Goal: Task Accomplishment & Management: Use online tool/utility

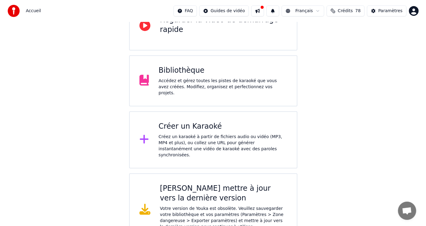
scroll to position [82, 0]
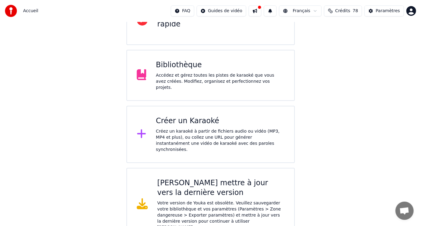
click at [178, 128] on div "Créez un karaoké à partir de fichiers audio ou vidéo (MP3, MP4 et plus), ou col…" at bounding box center [220, 140] width 129 height 24
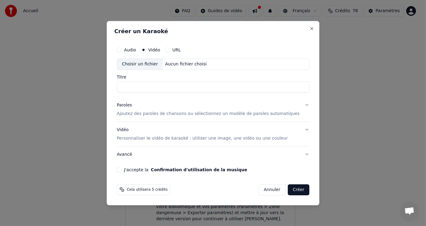
click at [166, 85] on input "Titre" at bounding box center [213, 87] width 193 height 11
type input "**********"
click at [155, 114] on p "Ajoutez des paroles de chansons ou sélectionnez un modèle de paroles automatiqu…" at bounding box center [208, 114] width 183 height 6
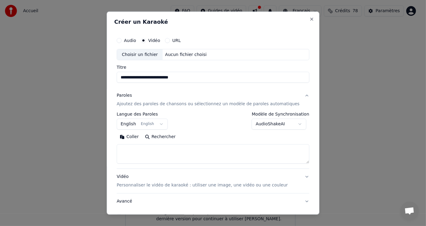
click at [165, 124] on button "English English" at bounding box center [142, 124] width 51 height 11
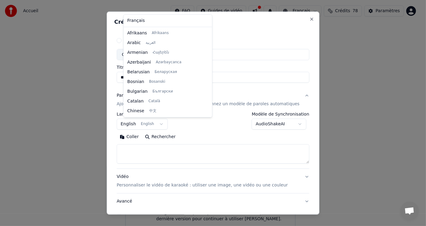
scroll to position [48, 0]
select select "**"
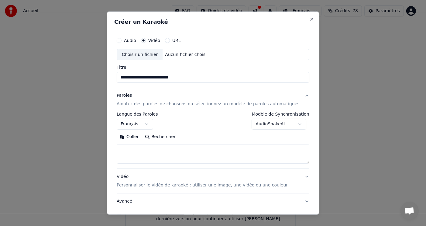
click at [173, 137] on button "Rechercher" at bounding box center [160, 137] width 37 height 10
click at [145, 53] on div "Choisir un fichier" at bounding box center [140, 54] width 46 height 11
type input "**********"
click at [206, 106] on p "Ajoutez des paroles de chansons ou sélectionnez un modèle de paroles automatiqu…" at bounding box center [208, 104] width 183 height 6
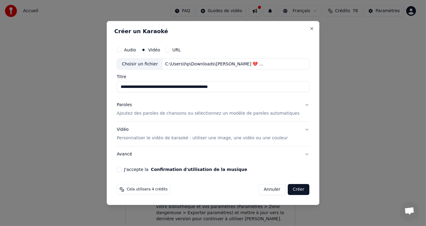
click at [203, 114] on p "Ajoutez des paroles de chansons ou sélectionnez un modèle de paroles automatiqu…" at bounding box center [208, 114] width 183 height 6
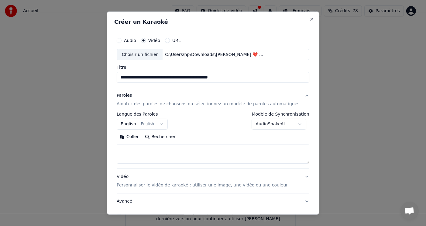
click at [169, 137] on button "Rechercher" at bounding box center [160, 137] width 37 height 10
click at [184, 149] on textarea at bounding box center [213, 153] width 193 height 19
click at [141, 138] on button "Coller" at bounding box center [129, 137] width 25 height 10
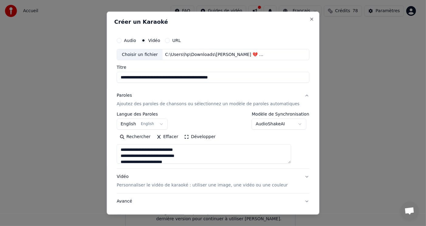
click at [137, 150] on textarea at bounding box center [204, 153] width 175 height 19
click at [158, 151] on textarea at bounding box center [204, 153] width 175 height 19
click at [183, 149] on textarea at bounding box center [204, 153] width 175 height 19
click at [142, 157] on textarea at bounding box center [204, 153] width 175 height 19
click at [165, 156] on textarea at bounding box center [204, 153] width 175 height 19
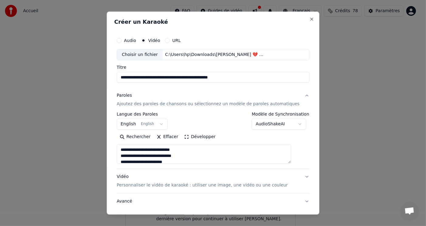
scroll to position [12, 0]
click at [146, 152] on textarea at bounding box center [204, 153] width 175 height 19
click at [146, 151] on textarea at bounding box center [204, 153] width 175 height 19
click at [150, 156] on textarea at bounding box center [204, 153] width 175 height 19
click at [159, 162] on textarea at bounding box center [204, 153] width 175 height 19
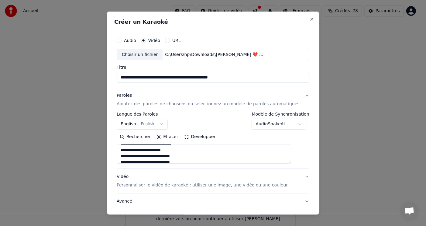
scroll to position [14, 0]
click at [184, 161] on textarea at bounding box center [204, 153] width 175 height 19
click at [159, 149] on textarea at bounding box center [204, 153] width 175 height 19
click at [183, 149] on textarea at bounding box center [204, 153] width 175 height 19
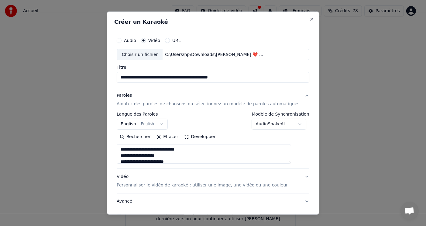
scroll to position [50, 0]
click at [137, 154] on textarea at bounding box center [204, 153] width 175 height 19
click at [155, 153] on textarea at bounding box center [204, 153] width 175 height 19
click at [153, 161] on textarea at bounding box center [204, 153] width 175 height 19
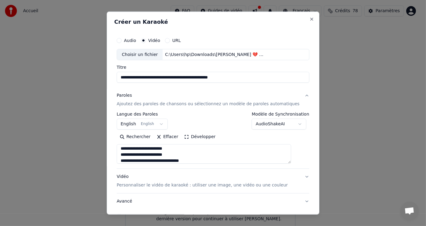
click at [135, 157] on textarea at bounding box center [204, 153] width 175 height 19
click at [163, 154] on textarea at bounding box center [204, 153] width 175 height 19
click at [172, 161] on textarea at bounding box center [204, 153] width 175 height 19
click at [133, 154] on textarea at bounding box center [204, 153] width 175 height 19
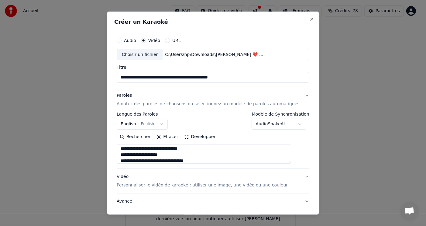
click at [168, 154] on textarea at bounding box center [204, 153] width 175 height 19
click at [166, 161] on textarea at bounding box center [204, 153] width 175 height 19
click at [196, 160] on textarea at bounding box center [204, 153] width 175 height 19
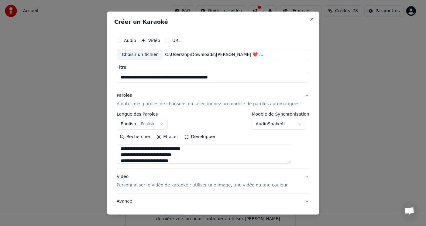
click at [138, 155] on textarea at bounding box center [204, 153] width 175 height 19
click at [157, 154] on textarea at bounding box center [204, 153] width 175 height 19
click at [183, 155] on textarea at bounding box center [204, 153] width 175 height 19
click at [150, 162] on textarea at bounding box center [204, 153] width 175 height 19
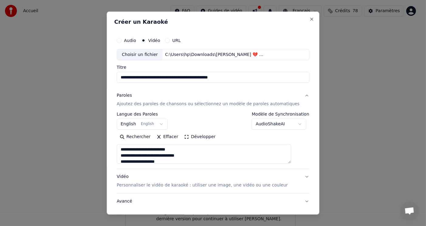
scroll to position [111, 0]
click at [137, 160] on textarea at bounding box center [204, 153] width 175 height 19
click at [156, 161] on textarea at bounding box center [204, 153] width 175 height 19
click at [156, 155] on textarea at bounding box center [204, 153] width 175 height 19
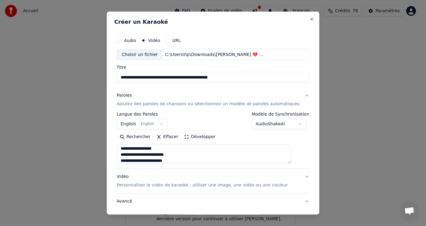
click at [135, 162] on textarea at bounding box center [204, 153] width 175 height 19
click at [163, 161] on textarea at bounding box center [204, 153] width 175 height 19
click at [172, 154] on textarea at bounding box center [204, 153] width 175 height 19
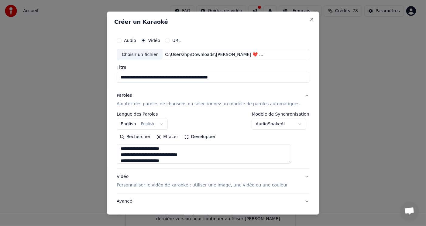
click at [134, 163] on textarea at bounding box center [204, 153] width 175 height 19
click at [168, 160] on textarea at bounding box center [204, 153] width 175 height 19
click at [166, 154] on textarea at bounding box center [204, 153] width 175 height 19
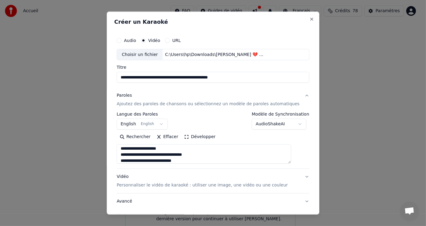
click at [196, 155] on textarea at bounding box center [204, 153] width 175 height 19
click at [158, 161] on textarea at bounding box center [204, 153] width 175 height 19
click at [184, 161] on textarea at bounding box center [204, 153] width 175 height 19
click at [156, 161] on textarea at bounding box center [204, 153] width 175 height 19
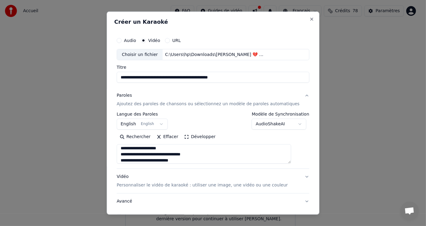
scroll to position [155, 0]
click at [157, 151] on textarea at bounding box center [204, 153] width 175 height 19
click at [137, 152] on textarea at bounding box center [204, 153] width 175 height 19
click at [164, 153] on textarea at bounding box center [204, 153] width 175 height 19
click at [160, 153] on textarea at bounding box center [204, 153] width 175 height 19
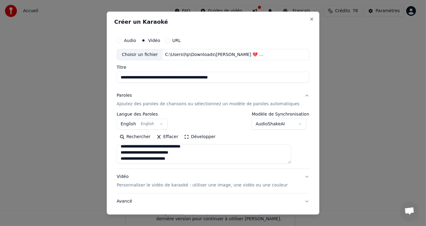
click at [177, 158] on textarea at bounding box center [204, 153] width 175 height 19
drag, startPoint x: 141, startPoint y: 149, endPoint x: 144, endPoint y: 149, distance: 3.3
click at [141, 149] on textarea at bounding box center [204, 153] width 175 height 19
click at [154, 153] on textarea at bounding box center [204, 153] width 175 height 19
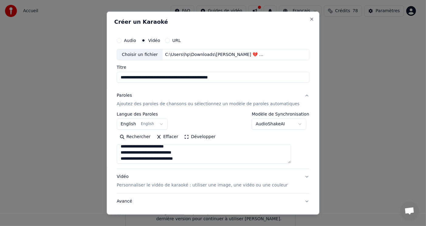
click at [182, 154] on textarea at bounding box center [204, 153] width 175 height 19
click at [172, 154] on textarea at bounding box center [204, 153] width 175 height 19
click at [185, 158] on textarea at bounding box center [204, 153] width 175 height 19
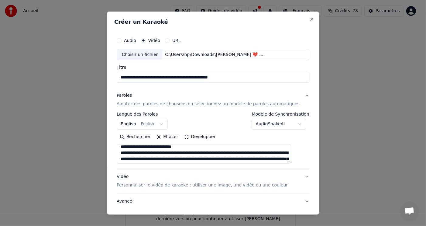
click at [272, 153] on textarea at bounding box center [204, 153] width 175 height 19
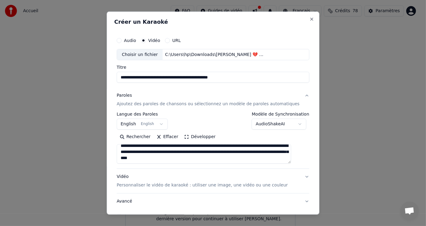
scroll to position [186, 0]
click at [135, 154] on textarea at bounding box center [204, 153] width 175 height 19
click at [152, 151] on textarea at bounding box center [204, 153] width 175 height 19
click at [173, 151] on textarea at bounding box center [204, 153] width 175 height 19
click at [196, 151] on textarea at bounding box center [204, 153] width 175 height 19
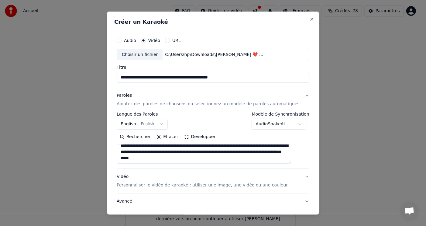
click at [219, 153] on textarea at bounding box center [204, 153] width 175 height 19
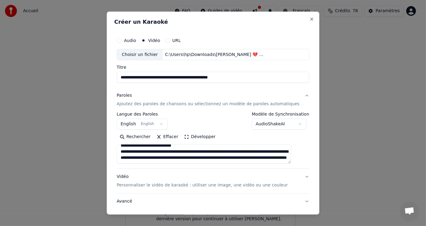
click at [241, 151] on textarea at bounding box center [204, 153] width 175 height 19
click at [263, 151] on textarea at bounding box center [204, 153] width 175 height 19
click at [186, 158] on textarea at bounding box center [204, 153] width 175 height 19
click at [161, 158] on textarea at bounding box center [204, 153] width 175 height 19
click at [136, 158] on textarea at bounding box center [204, 153] width 175 height 19
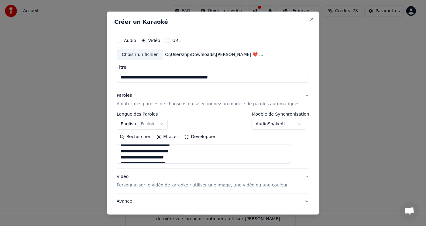
scroll to position [24, 0]
click at [137, 149] on textarea at bounding box center [204, 153] width 175 height 19
click at [155, 150] on textarea at bounding box center [204, 153] width 175 height 19
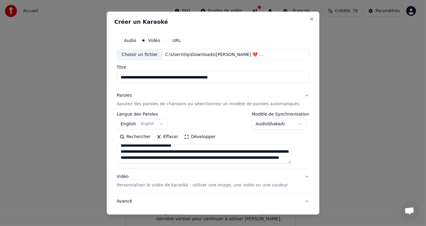
scroll to position [37, 0]
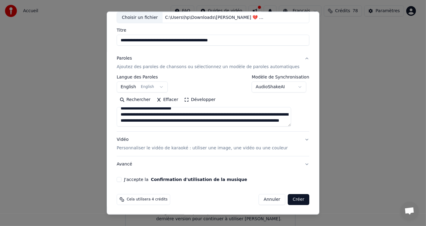
type textarea "**********"
click at [122, 180] on button "J'accepte la Confirmation d'utilisation de la musique" at bounding box center [119, 179] width 5 height 5
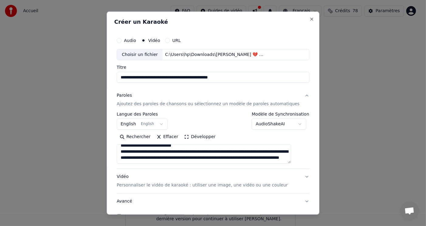
click at [164, 124] on button "English English" at bounding box center [142, 124] width 51 height 11
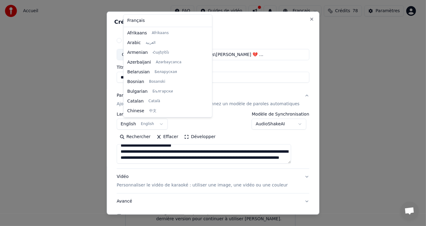
scroll to position [48, 0]
select select "**"
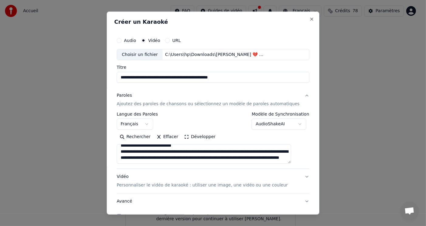
scroll to position [37, 0]
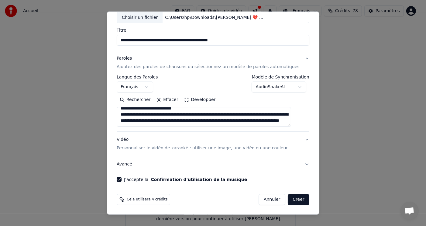
click at [288, 199] on button "Créer" at bounding box center [298, 199] width 21 height 11
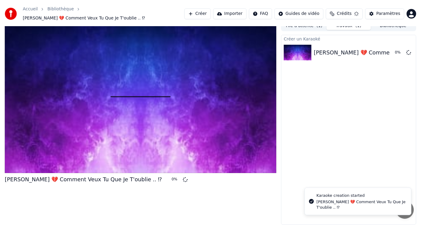
scroll to position [5, 0]
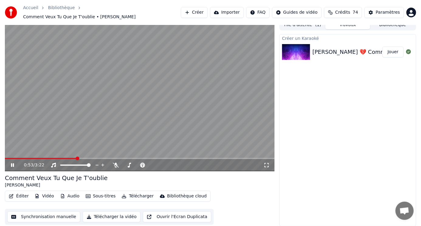
click at [267, 167] on icon at bounding box center [267, 165] width 6 height 5
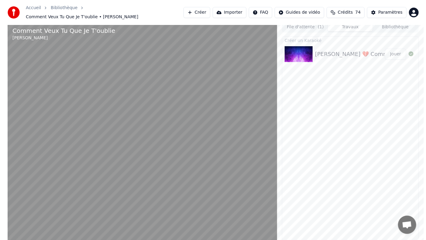
scroll to position [0, 0]
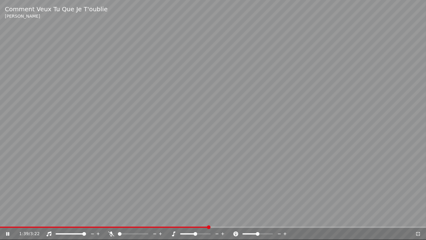
click at [213, 94] on video at bounding box center [213, 120] width 426 height 240
click at [418, 226] on icon at bounding box center [418, 233] width 6 height 5
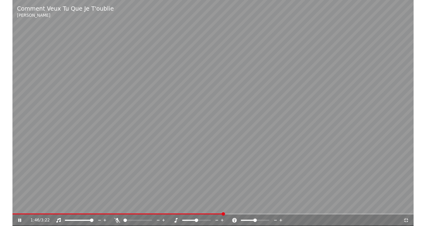
scroll to position [5, 0]
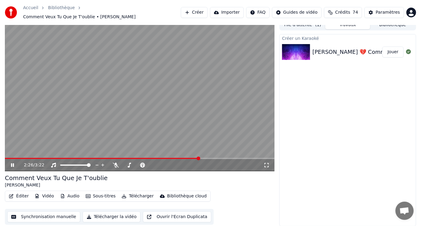
click at [200, 158] on span at bounding box center [102, 158] width 195 height 1
click at [11, 164] on icon at bounding box center [12, 165] width 3 height 4
click at [13, 165] on icon at bounding box center [13, 165] width 4 height 4
click at [197, 158] on span at bounding box center [115, 158] width 220 height 1
click at [12, 165] on icon at bounding box center [17, 165] width 14 height 5
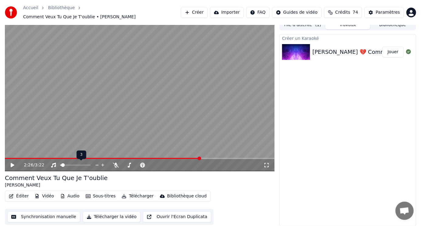
click at [61, 165] on span at bounding box center [60, 165] width 1 height 1
click at [60, 165] on div at bounding box center [81, 165] width 49 height 6
click at [60, 165] on span at bounding box center [60, 165] width 1 height 1
click at [127, 158] on span at bounding box center [66, 158] width 123 height 1
click at [13, 164] on icon at bounding box center [13, 165] width 4 height 4
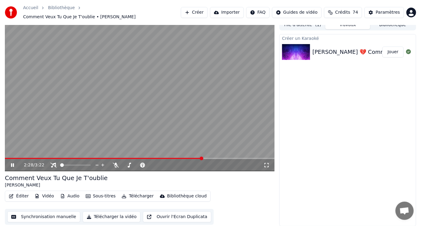
click at [12, 165] on icon at bounding box center [17, 165] width 14 height 5
click at [13, 165] on icon at bounding box center [13, 165] width 4 height 4
click at [13, 165] on icon at bounding box center [12, 165] width 3 height 4
click at [13, 165] on icon at bounding box center [13, 165] width 4 height 4
click at [13, 165] on icon at bounding box center [12, 165] width 3 height 4
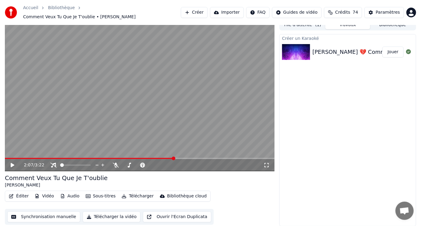
click at [174, 159] on span at bounding box center [89, 158] width 169 height 1
click at [185, 158] on span at bounding box center [140, 158] width 270 height 1
click at [187, 158] on span at bounding box center [140, 158] width 270 height 1
click at [191, 158] on span at bounding box center [140, 158] width 270 height 1
click at [196, 158] on span at bounding box center [140, 158] width 270 height 1
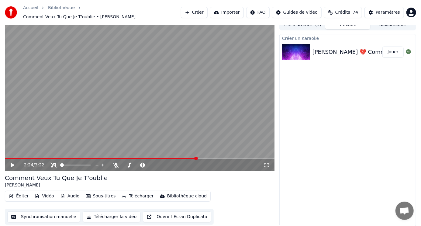
click at [203, 158] on span at bounding box center [140, 158] width 270 height 1
click at [12, 163] on icon at bounding box center [13, 165] width 4 height 4
click at [12, 163] on icon at bounding box center [12, 165] width 3 height 4
click at [13, 164] on icon at bounding box center [13, 165] width 4 height 4
click at [11, 163] on icon at bounding box center [17, 165] width 14 height 5
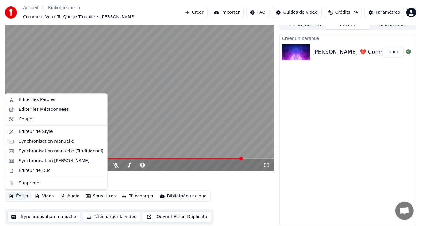
click at [18, 196] on button "Éditer" at bounding box center [18, 196] width 25 height 9
click at [42, 101] on div "Éditer les Paroles" at bounding box center [37, 100] width 36 height 6
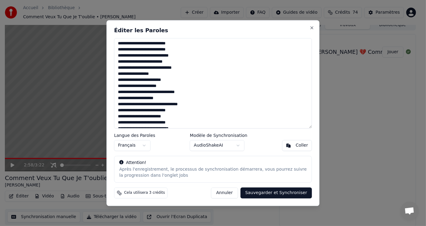
scroll to position [116, 0]
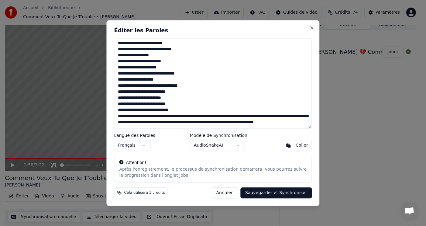
click at [242, 110] on textarea at bounding box center [213, 83] width 198 height 90
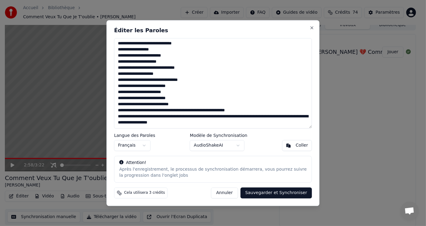
click at [177, 111] on textarea at bounding box center [213, 83] width 198 height 90
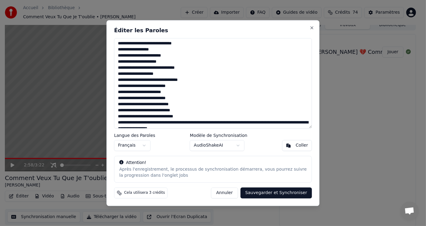
scroll to position [122, 0]
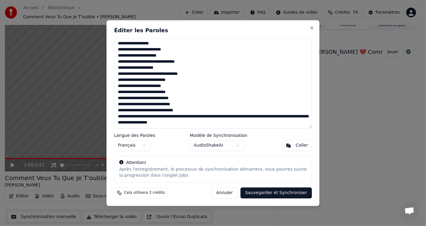
click at [183, 118] on textarea at bounding box center [213, 83] width 198 height 90
click at [181, 120] on textarea at bounding box center [213, 83] width 198 height 90
click at [182, 117] on textarea at bounding box center [213, 83] width 198 height 90
click at [144, 119] on textarea at bounding box center [213, 83] width 198 height 90
click at [163, 116] on textarea at bounding box center [213, 83] width 198 height 90
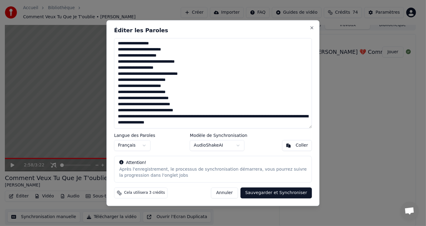
click at [181, 116] on textarea at bounding box center [213, 83] width 198 height 90
click at [203, 117] on textarea at bounding box center [213, 83] width 198 height 90
click at [226, 116] on textarea at bounding box center [213, 83] width 198 height 90
click at [249, 117] on textarea at bounding box center [213, 83] width 198 height 90
click at [272, 117] on textarea at bounding box center [213, 83] width 198 height 90
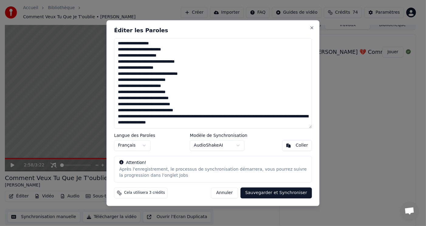
click at [295, 117] on textarea at bounding box center [213, 83] width 198 height 90
click at [250, 117] on textarea at bounding box center [213, 83] width 198 height 90
click at [228, 117] on textarea at bounding box center [213, 83] width 198 height 90
click at [205, 116] on textarea at bounding box center [213, 83] width 198 height 90
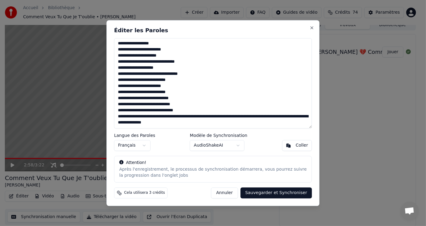
click at [204, 116] on textarea at bounding box center [213, 83] width 198 height 90
click at [165, 116] on textarea at bounding box center [213, 83] width 198 height 90
click at [268, 117] on textarea at bounding box center [213, 83] width 198 height 90
click at [272, 116] on textarea at bounding box center [213, 83] width 198 height 90
click at [135, 123] on textarea at bounding box center [213, 83] width 198 height 90
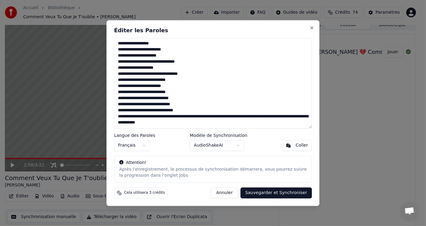
click at [157, 123] on textarea at bounding box center [213, 83] width 198 height 90
click at [177, 123] on textarea at bounding box center [213, 83] width 198 height 90
click at [178, 123] on textarea at bounding box center [213, 83] width 198 height 90
click at [207, 122] on textarea at bounding box center [213, 83] width 198 height 90
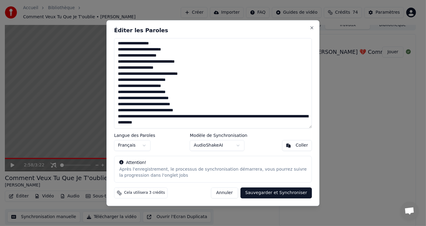
click at [179, 118] on textarea at bounding box center [213, 83] width 198 height 90
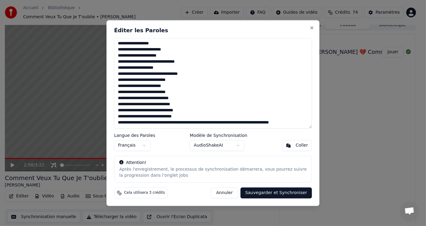
scroll to position [128, 0]
click at [205, 116] on textarea at bounding box center [213, 83] width 198 height 90
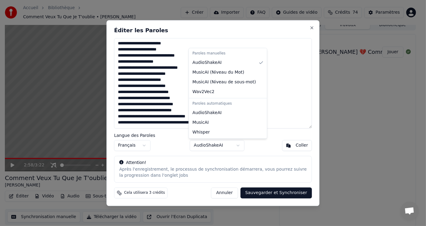
click at [202, 146] on body "Accueil Bibliothèque Comment Veux Tu Que Je T'oublie • Frédéric François Créer …" at bounding box center [210, 108] width 421 height 226
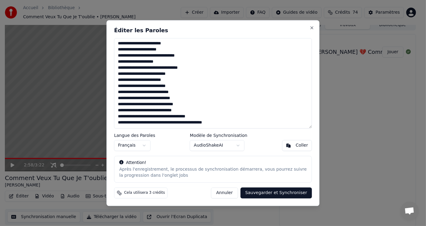
click at [273, 193] on body "Accueil Bibliothèque Comment Veux Tu Que Je T'oublie • Frédéric François Créer …" at bounding box center [210, 108] width 421 height 226
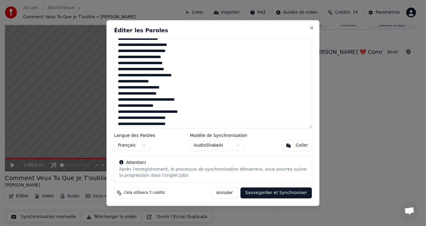
scroll to position [0, 0]
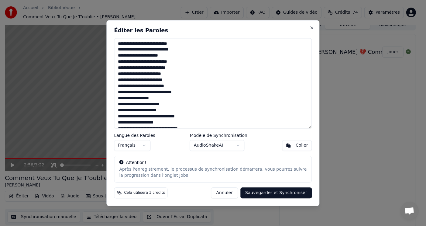
type textarea "**********"
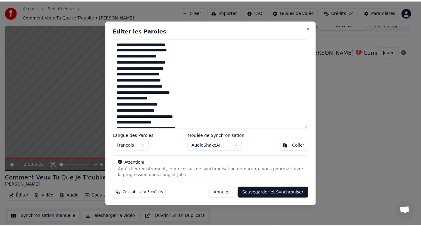
scroll to position [4, 0]
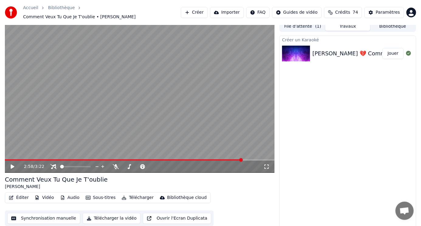
click at [48, 196] on button "Vidéo" at bounding box center [44, 197] width 24 height 9
click at [62, 218] on button "Synchronisation manuelle" at bounding box center [43, 218] width 73 height 11
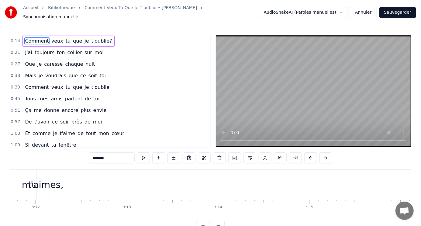
scroll to position [0, 17366]
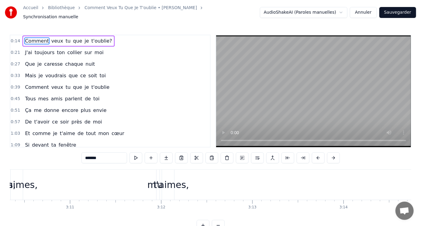
drag, startPoint x: 168, startPoint y: 183, endPoint x: 310, endPoint y: 180, distance: 141.4
click at [310, 180] on div "Je ne sais pas si je peux te dire que je t'aime ou que je t'aime pas, mais je t…" at bounding box center [128, 185] width 1795 height 30
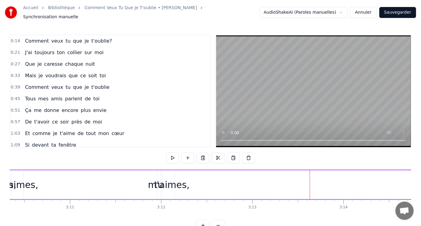
drag, startPoint x: 169, startPoint y: 184, endPoint x: 175, endPoint y: 182, distance: 5.9
click at [188, 184] on div "Je ne sais pas si je peux te dire que je t'aime ou que je t'aime pas, mais je t…" at bounding box center [128, 185] width 1795 height 30
drag, startPoint x: 165, startPoint y: 188, endPoint x: 163, endPoint y: 185, distance: 3.7
click at [165, 187] on div "m'aimes," at bounding box center [169, 185] width 42 height 14
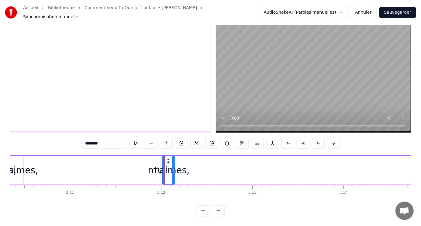
scroll to position [251, 254]
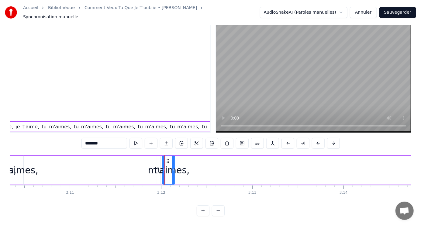
drag, startPoint x: 169, startPoint y: 164, endPoint x: 207, endPoint y: 167, distance: 37.8
click at [207, 167] on div "Je ne sais pas si je peux te dire que je t'aime ou que je t'aime pas, mais je t…" at bounding box center [128, 170] width 1795 height 30
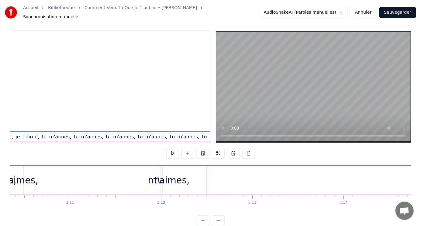
scroll to position [0, 0]
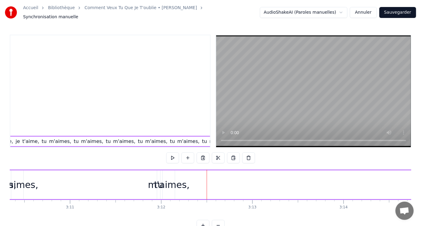
click at [241, 138] on span "m'aimes," at bounding box center [252, 141] width 23 height 7
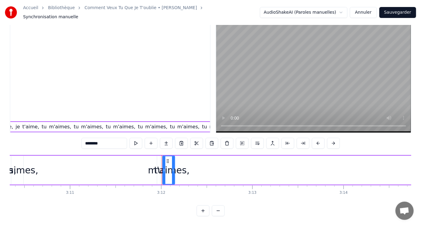
scroll to position [17, 0]
drag, startPoint x: 194, startPoint y: 116, endPoint x: 201, endPoint y: 150, distance: 35.0
click at [201, 150] on div "0:14 Comment veux tu que je t'oublie? 0:21 J'ai toujours ton collier sur moi 0:…" at bounding box center [211, 118] width 402 height 196
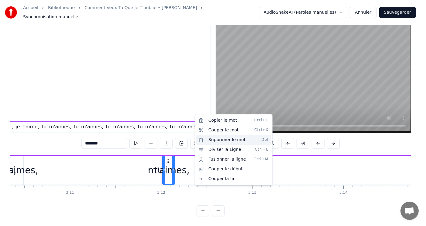
click at [216, 141] on div "Supprimer le mot Del" at bounding box center [233, 140] width 75 height 10
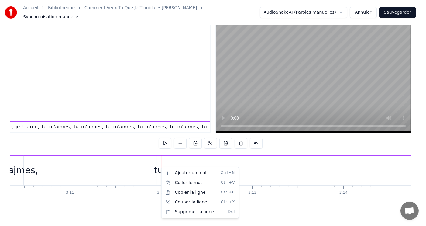
click at [158, 167] on html "Accueil Bibliothèque Comment Veux Tu Que Je T'oublie • Frédéric François Synchr…" at bounding box center [213, 105] width 426 height 241
click at [183, 162] on html "Accueil Bibliothèque Comment Veux Tu Que Je T'oublie • Frédéric François Synchr…" at bounding box center [213, 105] width 426 height 241
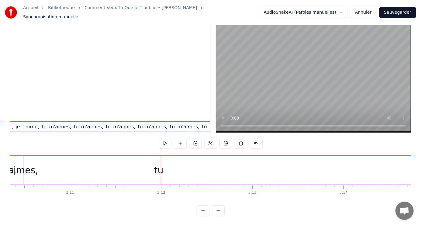
click at [248, 123] on span "m'aimes," at bounding box center [259, 126] width 23 height 7
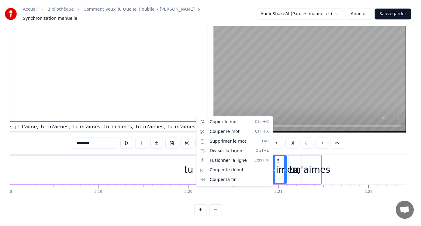
scroll to position [0, 18067]
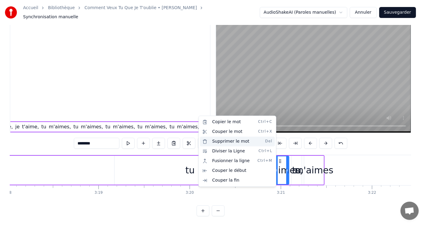
click at [224, 143] on div "Supprimer le mot Del" at bounding box center [237, 142] width 75 height 10
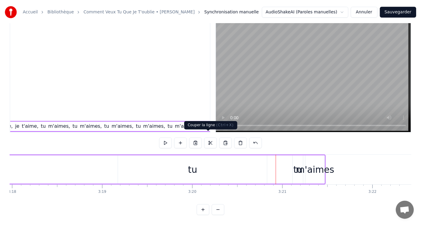
scroll to position [0, 18062]
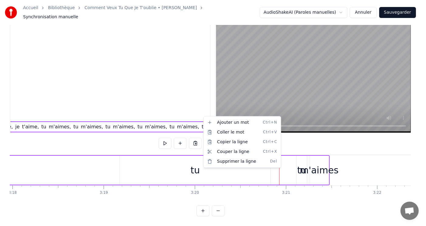
click at [235, 190] on html "Accueil Bibliothèque Comment Veux Tu Que Je T'oublie • Frédéric François Synchr…" at bounding box center [213, 105] width 426 height 241
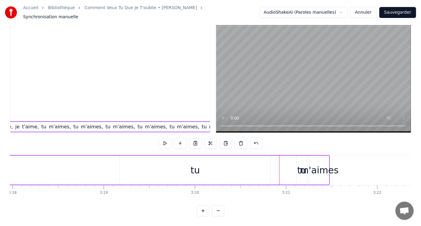
click at [255, 123] on span "m'aimes" at bounding box center [266, 126] width 22 height 7
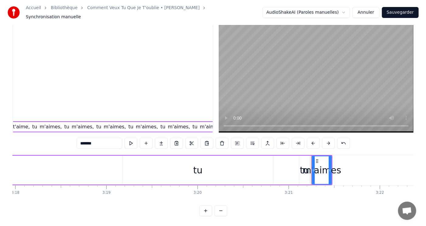
scroll to position [251, 266]
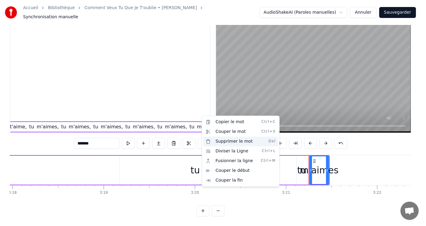
click at [232, 143] on div "Supprimer le mot Del" at bounding box center [240, 142] width 75 height 10
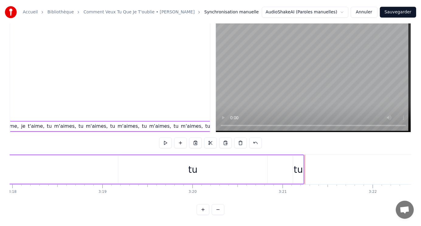
scroll to position [251, 245]
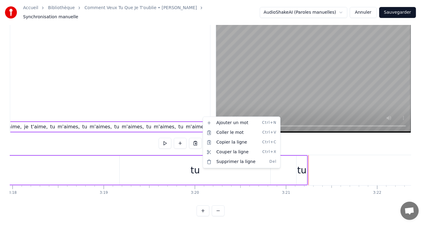
click at [202, 116] on html "Accueil Bibliothèque Comment Veux Tu Que Je T'oublie • Frédéric François Synchr…" at bounding box center [213, 105] width 426 height 241
click at [201, 116] on html "Accueil Bibliothèque Comment Veux Tu Que Je T'oublie • Frédéric François Synchr…" at bounding box center [213, 105] width 426 height 241
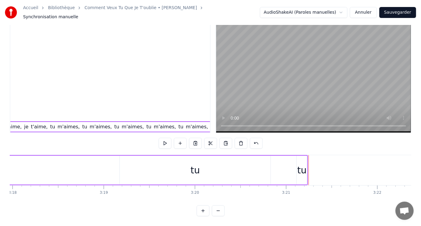
drag, startPoint x: 405, startPoint y: 199, endPoint x: 408, endPoint y: 196, distance: 5.0
click at [408, 196] on div "0:14 Comment veux tu que je t'oublie? 0:21 J'ai toujours ton collier sur moi 0:…" at bounding box center [211, 118] width 402 height 196
click at [254, 123] on span "tu" at bounding box center [257, 126] width 6 height 7
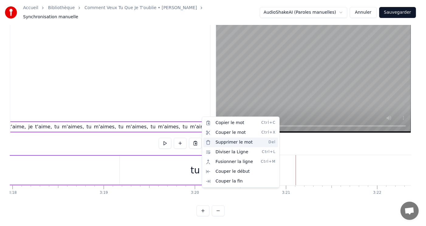
click at [216, 141] on div "Supprimer le mot Del" at bounding box center [240, 142] width 75 height 10
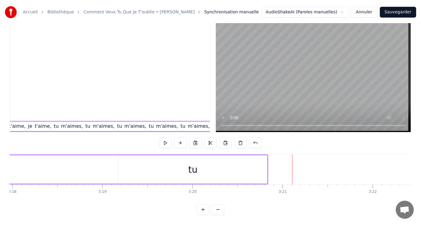
scroll to position [251, 238]
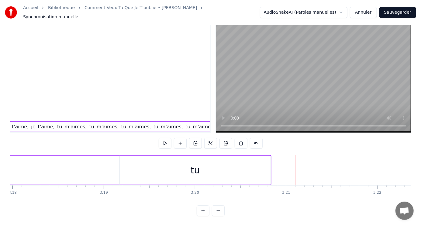
click at [257, 123] on span "tu" at bounding box center [260, 126] width 6 height 7
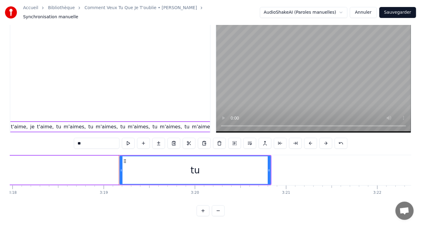
scroll to position [251, 234]
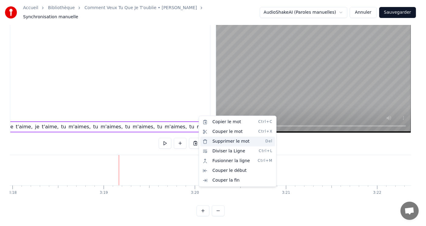
click at [227, 143] on div "Supprimer le mot Del" at bounding box center [237, 142] width 75 height 10
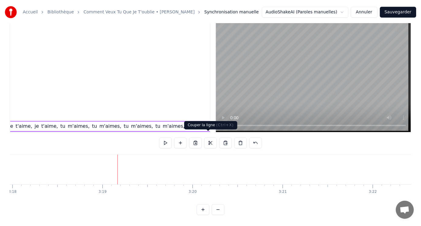
scroll to position [251, 232]
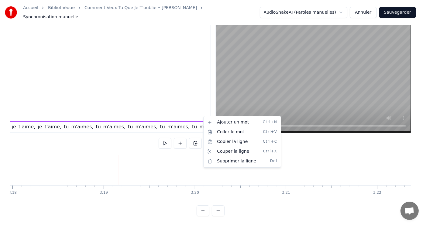
click at [201, 116] on html "Accueil Bibliothèque Comment Veux Tu Que Je T'oublie • Frédéric François Synchr…" at bounding box center [213, 105] width 426 height 241
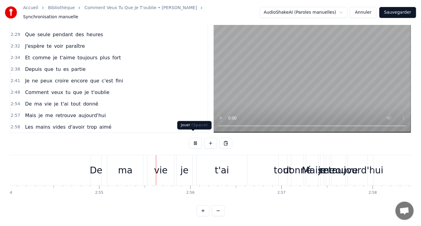
scroll to position [0, 15949]
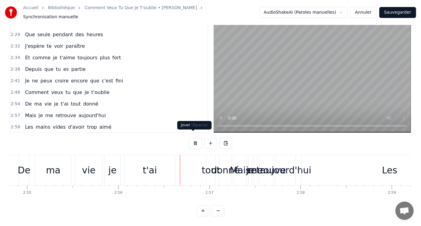
click at [192, 138] on button at bounding box center [195, 143] width 13 height 11
click at [292, 163] on div "aujourd'hui" at bounding box center [285, 170] width 51 height 14
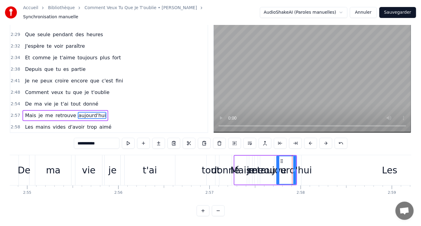
scroll to position [13, 0]
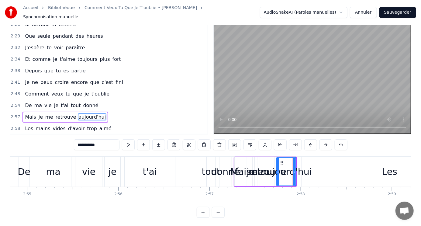
drag, startPoint x: 305, startPoint y: 167, endPoint x: 336, endPoint y: 167, distance: 31.0
click at [336, 167] on div "Les" at bounding box center [390, 172] width 176 height 30
type input "***"
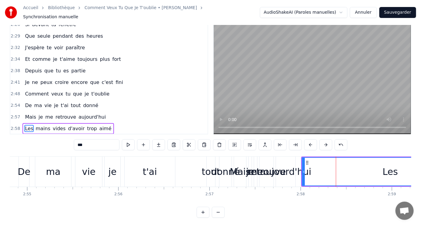
scroll to position [17, 0]
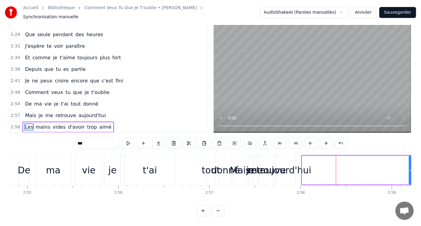
drag, startPoint x: 303, startPoint y: 164, endPoint x: 410, endPoint y: 173, distance: 107.5
click at [410, 173] on div at bounding box center [411, 170] width 2 height 28
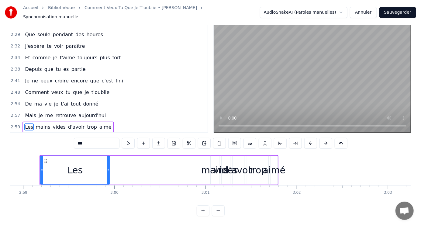
scroll to position [0, 16318]
click at [144, 155] on div "Les mains vides d'avoir trop aimé" at bounding box center [158, 170] width 239 height 30
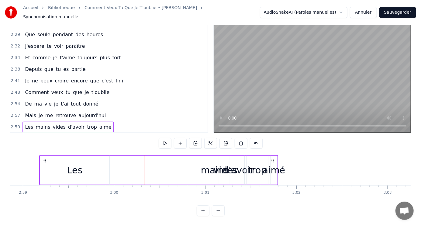
click at [280, 164] on div "aimé" at bounding box center [274, 170] width 23 height 14
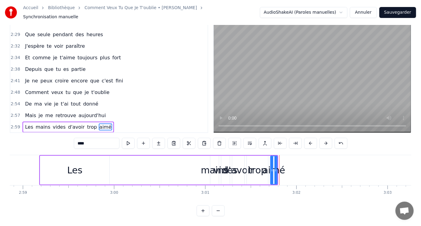
click at [281, 165] on div "aimé" at bounding box center [274, 170] width 23 height 14
click at [261, 166] on div "trop" at bounding box center [257, 170] width 19 height 14
type input "****"
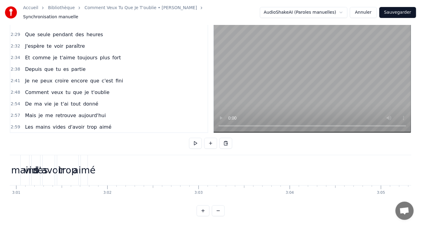
scroll to position [0, 16518]
click at [72, 170] on div "aimé" at bounding box center [73, 170] width 23 height 14
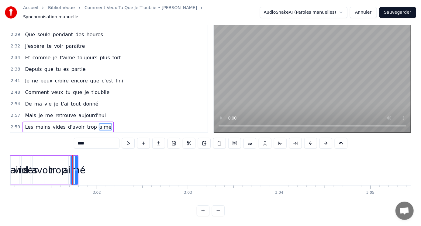
click at [72, 170] on div at bounding box center [72, 170] width 0 height 30
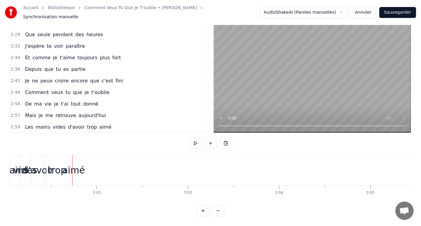
click at [73, 169] on div "aimé" at bounding box center [73, 170] width 23 height 14
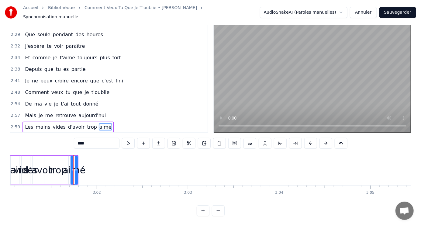
click at [73, 169] on div at bounding box center [73, 170] width 0 height 30
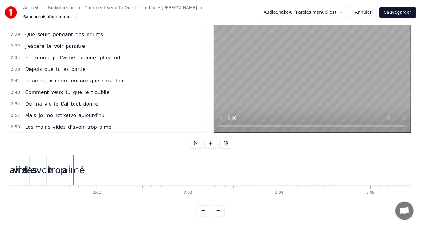
click at [73, 169] on div at bounding box center [73, 170] width 0 height 30
copy div "Comment veux tu que je t'oublie? J'ai toujours ton collier sur moi Que je cares…"
click at [73, 169] on div at bounding box center [73, 170] width 0 height 30
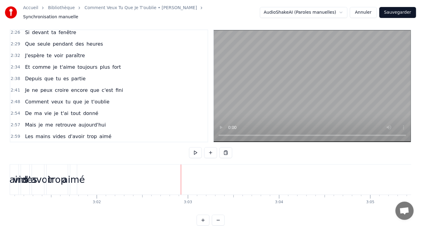
scroll to position [0, 0]
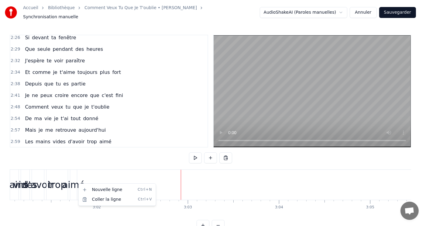
click at [74, 183] on html "Accueil Bibliothèque Comment Veux Tu Que Je T'oublie • Frédéric François Synchr…" at bounding box center [213, 120] width 426 height 241
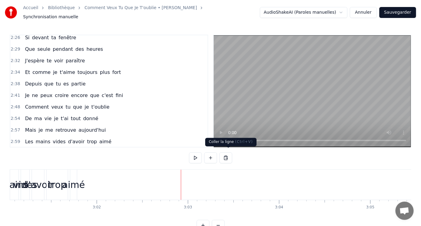
click at [230, 157] on button at bounding box center [226, 157] width 13 height 11
click at [230, 155] on button at bounding box center [226, 157] width 13 height 11
click at [229, 155] on button at bounding box center [226, 157] width 13 height 11
click at [228, 155] on button at bounding box center [226, 157] width 13 height 11
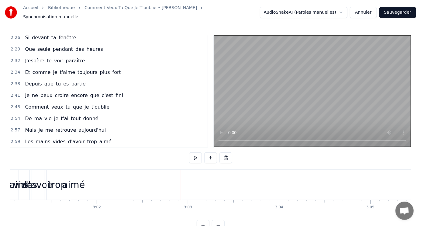
click at [80, 182] on div "aimé" at bounding box center [73, 185] width 23 height 14
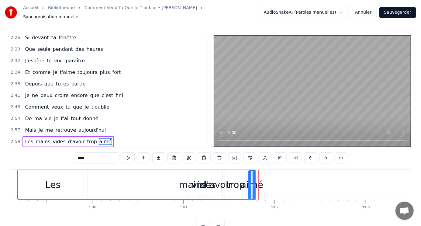
scroll to position [0, 16245]
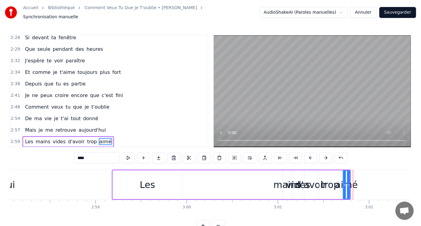
drag, startPoint x: 113, startPoint y: 181, endPoint x: 191, endPoint y: 182, distance: 78.5
click at [191, 182] on div "Les mains vides d'avoir trop aimé" at bounding box center [231, 185] width 239 height 30
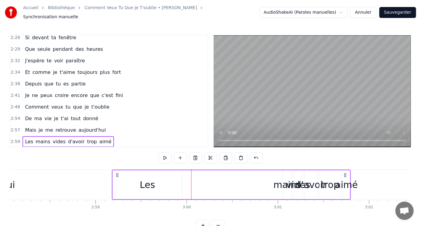
drag, startPoint x: 165, startPoint y: 182, endPoint x: 175, endPoint y: 188, distance: 11.6
click at [181, 188] on div "Les" at bounding box center [147, 184] width 69 height 29
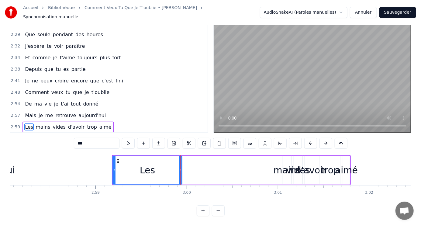
scroll to position [17, 0]
click at [117, 161] on circle at bounding box center [117, 161] width 0 height 0
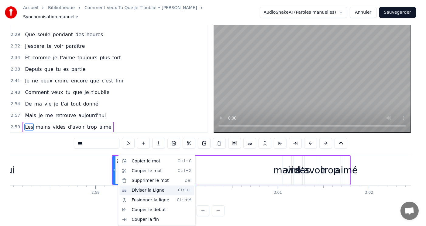
click at [149, 191] on div "Diviser la Ligne Ctrl+L" at bounding box center [157, 191] width 75 height 10
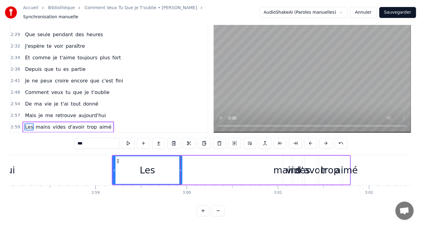
click at [165, 160] on div "Les" at bounding box center [147, 170] width 69 height 28
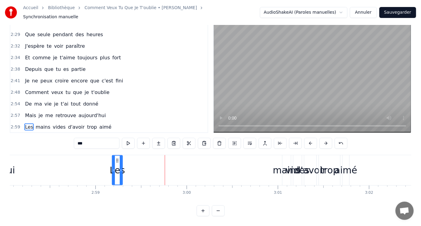
drag, startPoint x: 181, startPoint y: 163, endPoint x: 122, endPoint y: 166, distance: 59.1
click at [122, 168] on icon at bounding box center [121, 170] width 2 height 5
click at [286, 164] on div "Les mains vides d'avoir trop aimé" at bounding box center [231, 170] width 239 height 30
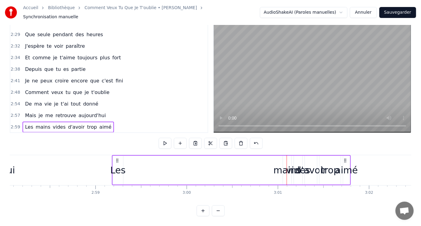
click at [281, 163] on div "mains" at bounding box center [288, 170] width 28 height 14
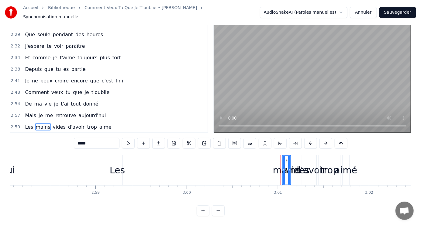
click at [279, 170] on div "Les mains vides d'avoir trop aimé" at bounding box center [231, 170] width 239 height 30
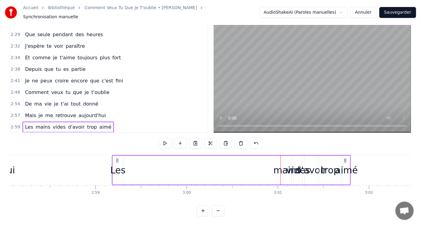
click at [276, 166] on div "mains" at bounding box center [288, 170] width 28 height 14
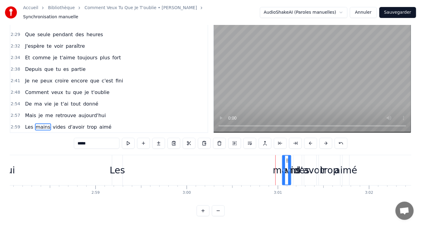
click at [281, 165] on div "mains" at bounding box center [287, 170] width 28 height 14
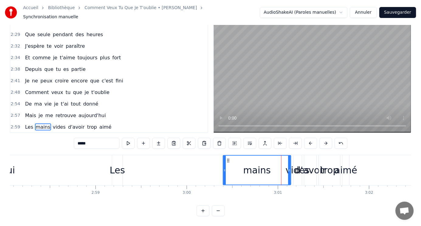
drag, startPoint x: 283, startPoint y: 164, endPoint x: 223, endPoint y: 161, distance: 59.4
click at [224, 161] on div at bounding box center [225, 170] width 2 height 29
click at [348, 163] on div "aimé" at bounding box center [346, 170] width 23 height 14
type input "****"
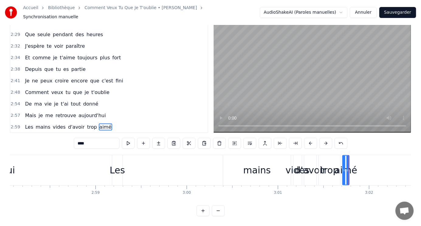
click at [349, 163] on div "aimé" at bounding box center [346, 170] width 23 height 14
click at [349, 163] on div at bounding box center [349, 170] width 0 height 30
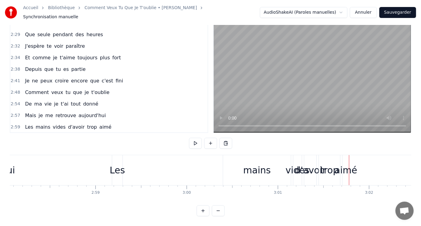
click at [347, 164] on div "aimé" at bounding box center [346, 170] width 23 height 14
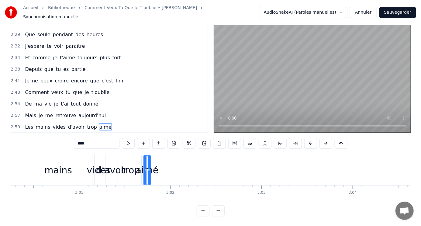
scroll to position [0, 16476]
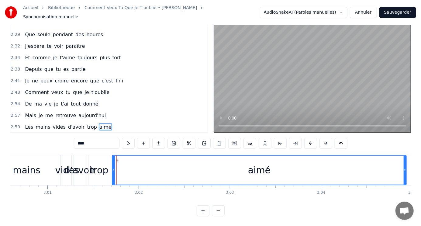
drag, startPoint x: 117, startPoint y: 161, endPoint x: 405, endPoint y: 168, distance: 287.8
click at [405, 168] on div at bounding box center [405, 170] width 2 height 29
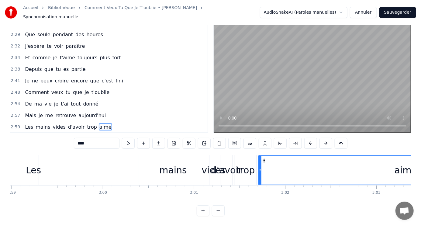
scroll to position [0, 16361]
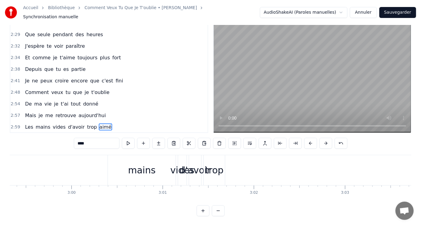
drag, startPoint x: 228, startPoint y: 163, endPoint x: 418, endPoint y: 180, distance: 191.1
click at [421, 178] on div "Accueil Bibliothèque Comment Veux Tu Que Je T'oublie • Frédéric François Synchr…" at bounding box center [210, 100] width 421 height 231
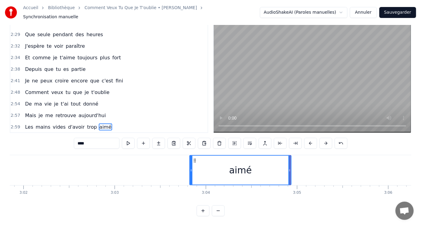
scroll to position [0, 16654]
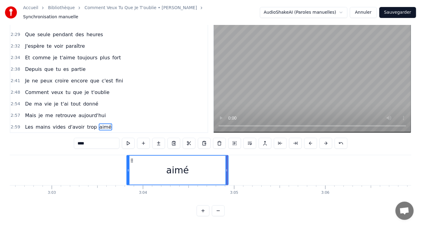
drag, startPoint x: 172, startPoint y: 150, endPoint x: 141, endPoint y: 155, distance: 32.0
click at [216, 158] on div "aimé" at bounding box center [178, 170] width 102 height 30
click at [163, 156] on div "aimé" at bounding box center [177, 170] width 101 height 29
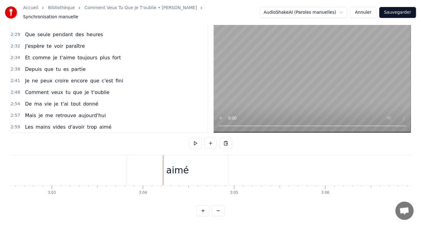
copy div "Comment veux tu que je t'oublie? J'ai toujours ton collier sur moi Que je cares…"
click at [192, 163] on div "aimé" at bounding box center [178, 170] width 102 height 30
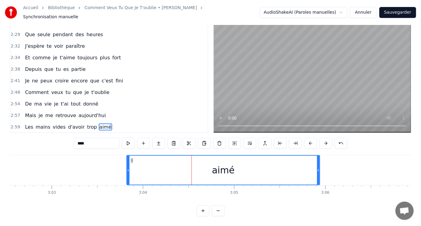
drag, startPoint x: 227, startPoint y: 159, endPoint x: 311, endPoint y: 169, distance: 84.2
click at [319, 168] on div at bounding box center [318, 170] width 2 height 29
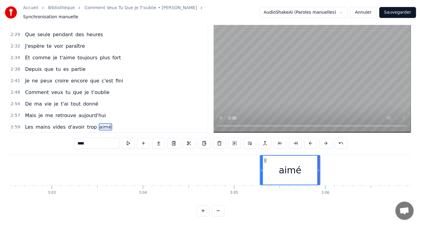
drag, startPoint x: 127, startPoint y: 162, endPoint x: 261, endPoint y: 166, distance: 133.6
click at [261, 166] on div at bounding box center [262, 170] width 2 height 29
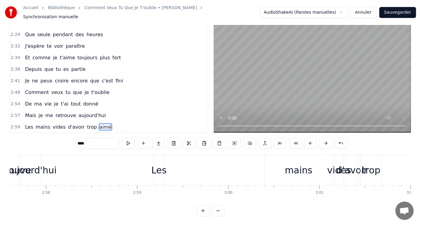
scroll to position [0, 16329]
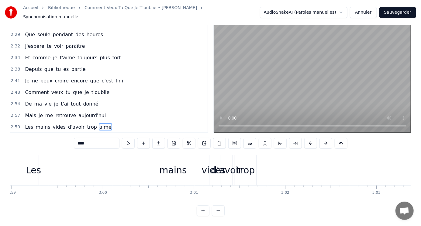
click at [251, 167] on div "trop" at bounding box center [246, 170] width 19 height 14
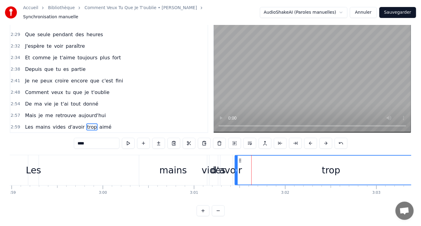
drag, startPoint x: 255, startPoint y: 165, endPoint x: 406, endPoint y: 164, distance: 151.2
click at [421, 157] on html "Accueil Bibliothèque Comment Veux Tu Que Je T'oublie • Frédéric François Synchr…" at bounding box center [210, 105] width 421 height 241
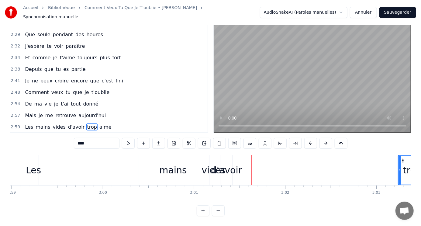
drag, startPoint x: 236, startPoint y: 165, endPoint x: 385, endPoint y: 164, distance: 149.6
click at [399, 161] on div at bounding box center [400, 170] width 2 height 29
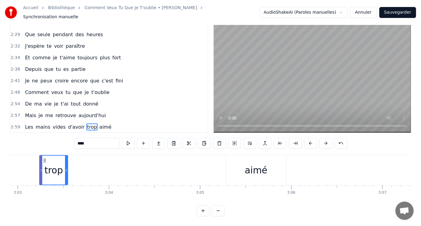
scroll to position [0, 16337]
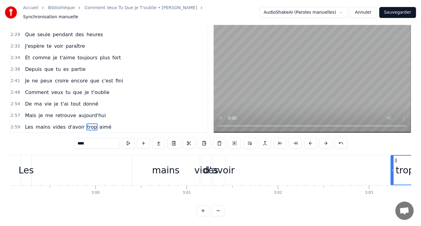
click at [223, 172] on div "d'avoir" at bounding box center [219, 170] width 12 height 30
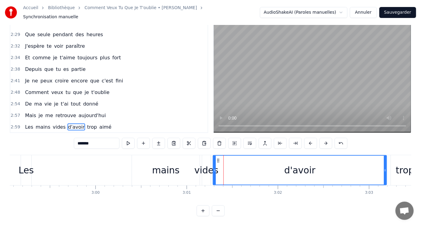
drag, startPoint x: 224, startPoint y: 165, endPoint x: 385, endPoint y: 175, distance: 161.8
click at [385, 175] on div at bounding box center [385, 170] width 2 height 29
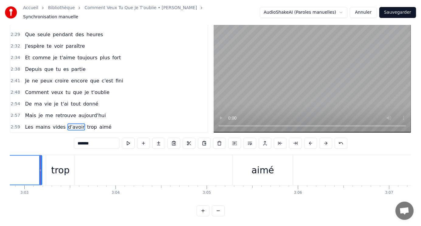
scroll to position [0, 16330]
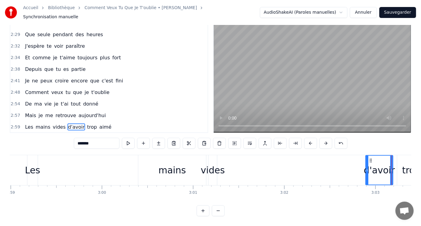
drag, startPoint x: 220, startPoint y: 159, endPoint x: 366, endPoint y: 177, distance: 147.4
click at [366, 177] on div at bounding box center [367, 170] width 2 height 29
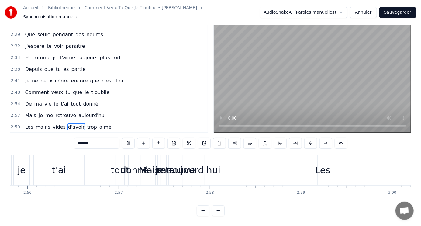
scroll to position [0, 16111]
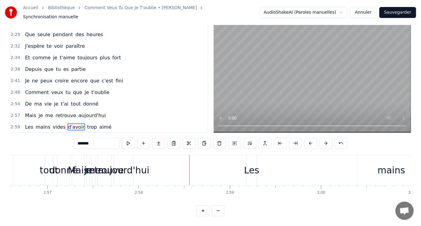
click at [253, 167] on div "Les" at bounding box center [251, 170] width 15 height 14
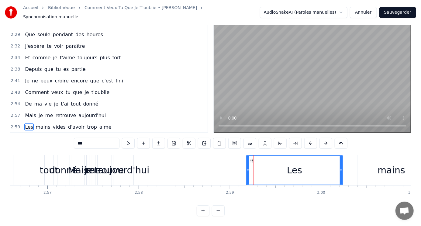
drag, startPoint x: 255, startPoint y: 165, endPoint x: 341, endPoint y: 172, distance: 86.1
click at [341, 172] on div at bounding box center [341, 170] width 2 height 29
drag, startPoint x: 246, startPoint y: 162, endPoint x: 301, endPoint y: 163, distance: 55.1
click at [301, 163] on div "Les" at bounding box center [294, 170] width 97 height 30
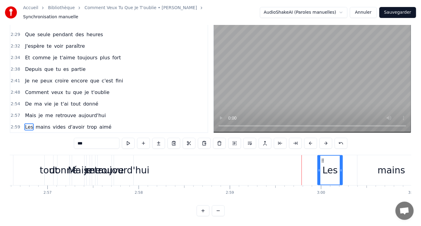
drag, startPoint x: 247, startPoint y: 162, endPoint x: 318, endPoint y: 170, distance: 71.6
click at [318, 170] on div at bounding box center [319, 170] width 2 height 29
click at [140, 164] on div "aujourd'hui" at bounding box center [123, 170] width 51 height 14
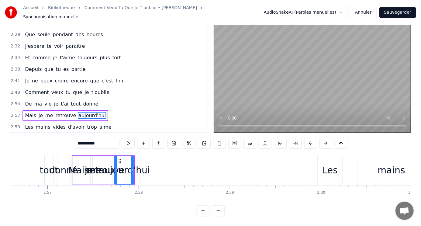
scroll to position [13, 0]
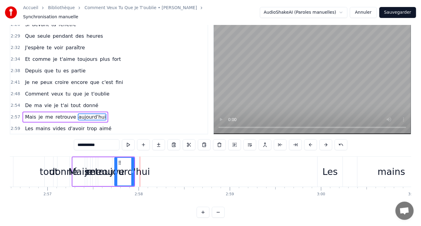
click at [133, 169] on icon at bounding box center [132, 171] width 2 height 5
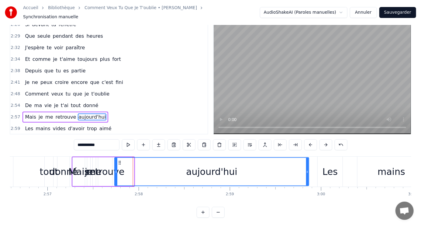
drag, startPoint x: 133, startPoint y: 168, endPoint x: 308, endPoint y: 185, distance: 175.7
click at [308, 185] on div "Comment veux tu que je t'oublie? J'ai toujours ton collier sur moi Que je cares…" at bounding box center [211, 179] width 402 height 46
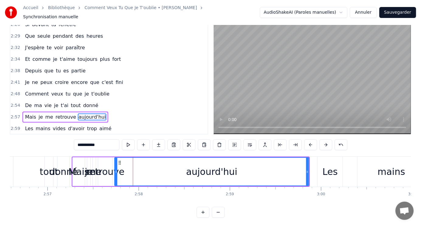
click at [114, 168] on div "aujourd'hui" at bounding box center [211, 171] width 195 height 29
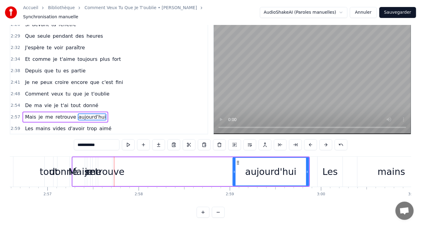
drag, startPoint x: 115, startPoint y: 165, endPoint x: 233, endPoint y: 170, distance: 118.4
click at [233, 170] on div at bounding box center [234, 172] width 2 height 28
click at [110, 171] on div "retrouve" at bounding box center [105, 172] width 39 height 14
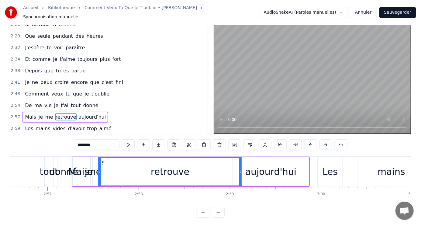
drag, startPoint x: 111, startPoint y: 165, endPoint x: 241, endPoint y: 182, distance: 130.9
click at [241, 182] on div at bounding box center [240, 172] width 2 height 28
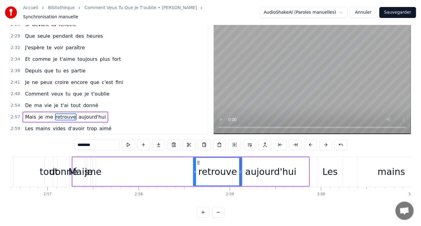
drag, startPoint x: 100, startPoint y: 164, endPoint x: 195, endPoint y: 172, distance: 95.5
click at [195, 172] on div at bounding box center [195, 172] width 2 height 28
click at [90, 169] on div "me" at bounding box center [94, 172] width 15 height 14
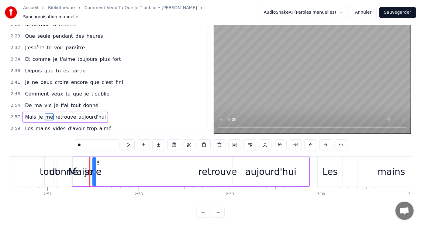
click at [95, 169] on div "me" at bounding box center [94, 172] width 15 height 14
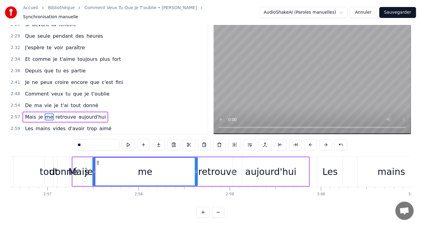
drag, startPoint x: 95, startPoint y: 168, endPoint x: 197, endPoint y: 173, distance: 102.0
click at [197, 173] on div "me" at bounding box center [145, 171] width 106 height 29
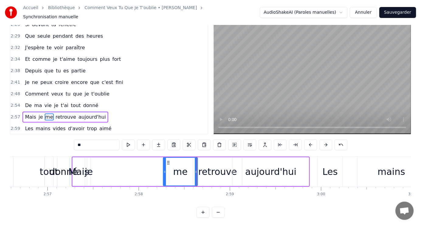
drag, startPoint x: 93, startPoint y: 167, endPoint x: 163, endPoint y: 172, distance: 70.8
click at [164, 172] on div at bounding box center [165, 172] width 2 height 28
click at [91, 170] on div "je" at bounding box center [89, 172] width 8 height 14
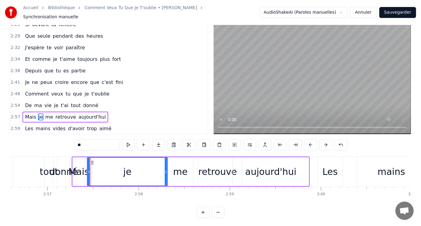
drag, startPoint x: 89, startPoint y: 170, endPoint x: 166, endPoint y: 173, distance: 77.3
click at [166, 173] on div at bounding box center [166, 172] width 2 height 28
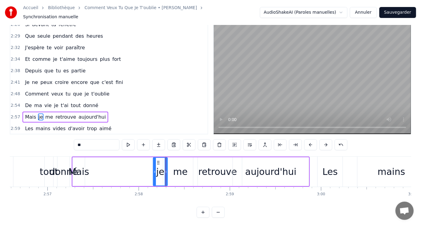
drag, startPoint x: 87, startPoint y: 167, endPoint x: 153, endPoint y: 169, distance: 66.0
click at [154, 169] on icon at bounding box center [155, 171] width 2 height 5
click at [85, 169] on div "Mais" at bounding box center [78, 172] width 21 height 14
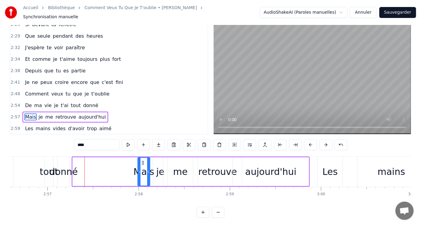
drag, startPoint x: 78, startPoint y: 159, endPoint x: 144, endPoint y: 162, distance: 65.4
click at [144, 162] on div "Mais" at bounding box center [144, 172] width 12 height 28
click at [74, 169] on div "donné" at bounding box center [63, 172] width 29 height 14
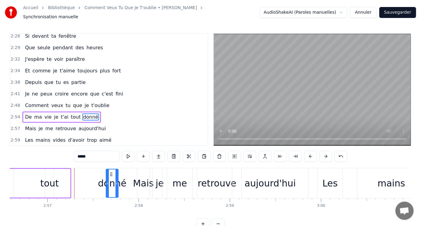
drag, startPoint x: 63, startPoint y: 171, endPoint x: 111, endPoint y: 173, distance: 48.1
click at [111, 173] on icon at bounding box center [111, 174] width 5 height 5
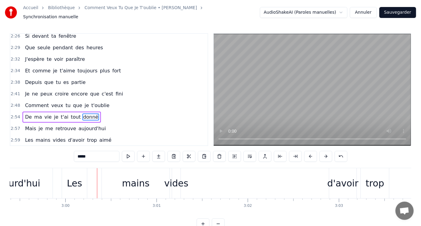
scroll to position [0, 16372]
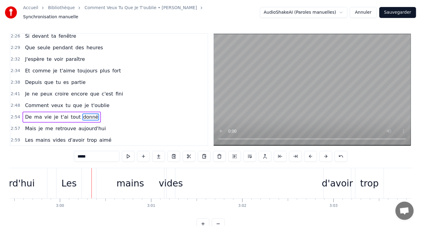
click at [366, 178] on div "trop" at bounding box center [369, 183] width 19 height 14
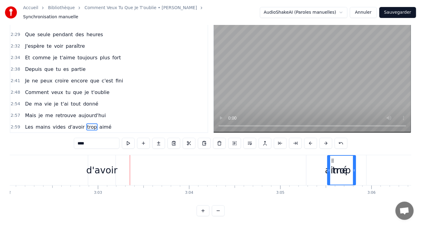
scroll to position [0, 16613]
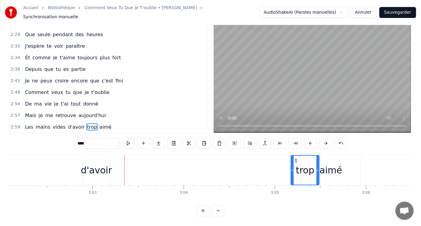
drag, startPoint x: 361, startPoint y: 155, endPoint x: 297, endPoint y: 155, distance: 64.8
click at [297, 161] on circle at bounding box center [297, 161] width 0 height 0
click at [98, 163] on div "d'avoir" at bounding box center [96, 170] width 31 height 14
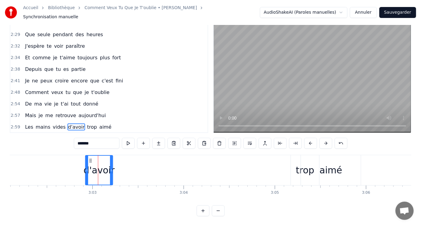
scroll to position [0, 16612]
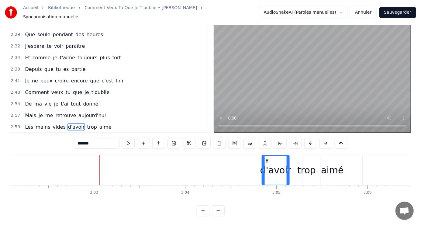
drag, startPoint x: 88, startPoint y: 156, endPoint x: 267, endPoint y: 168, distance: 179.8
click at [267, 168] on div "d'avoir" at bounding box center [275, 170] width 27 height 29
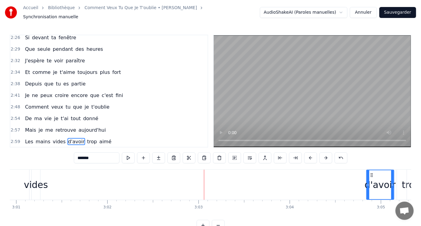
scroll to position [0, 16486]
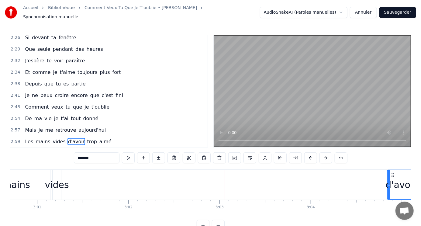
click at [57, 182] on div "vides" at bounding box center [57, 185] width 24 height 14
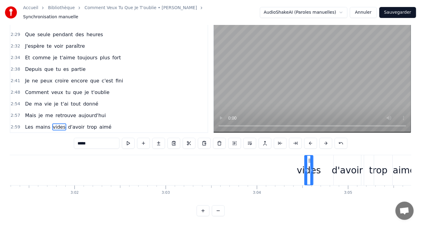
scroll to position [0, 16540]
drag, startPoint x: 57, startPoint y: 156, endPoint x: 312, endPoint y: 200, distance: 258.6
click at [312, 200] on div "Comment veux tu que je t'oublie? J'ai toujours ton collier sur moi Que je cares…" at bounding box center [211, 178] width 402 height 46
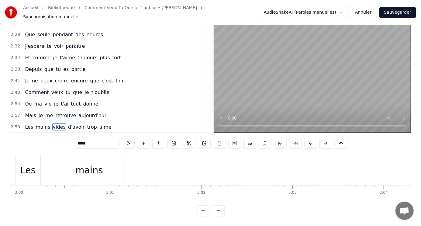
scroll to position [0, 16424]
click at [76, 163] on div "mains" at bounding box center [79, 170] width 28 height 14
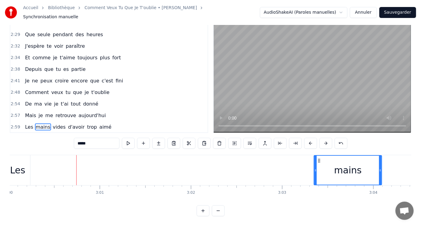
drag, startPoint x: 49, startPoint y: 154, endPoint x: 319, endPoint y: 170, distance: 269.9
click at [318, 170] on div "mains" at bounding box center [347, 170] width 67 height 29
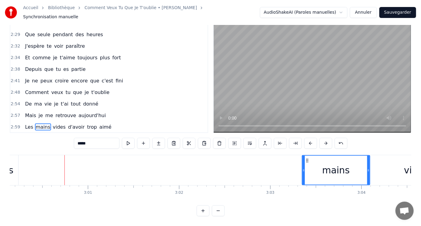
scroll to position [0, 16448]
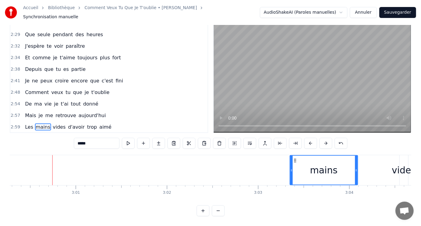
drag, startPoint x: 321, startPoint y: 167, endPoint x: 334, endPoint y: 166, distance: 12.8
click at [333, 165] on div "mains" at bounding box center [324, 170] width 28 height 14
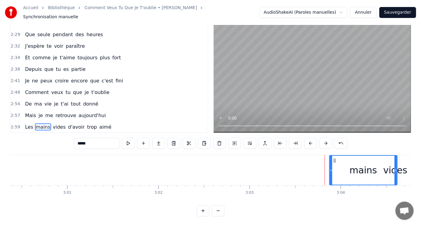
scroll to position [0, 16456]
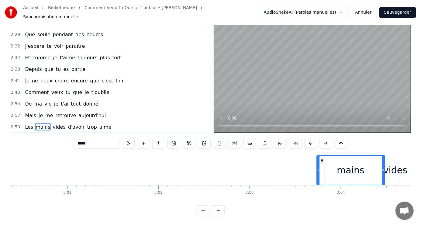
drag, startPoint x: 294, startPoint y: 155, endPoint x: 321, endPoint y: 164, distance: 28.1
click at [321, 164] on div "mains" at bounding box center [350, 170] width 67 height 29
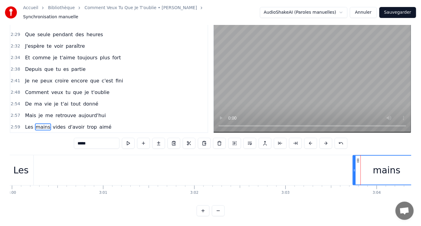
scroll to position [0, 16408]
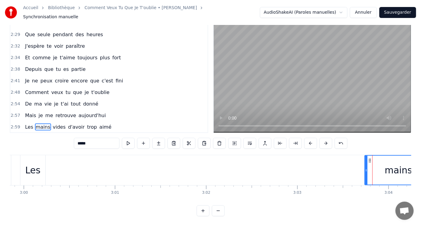
click at [25, 168] on div "Les" at bounding box center [32, 170] width 25 height 30
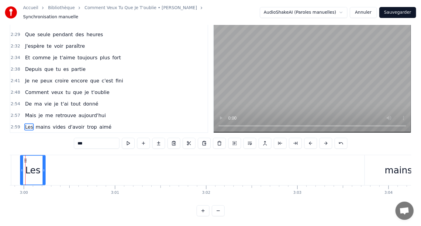
scroll to position [0, 16393]
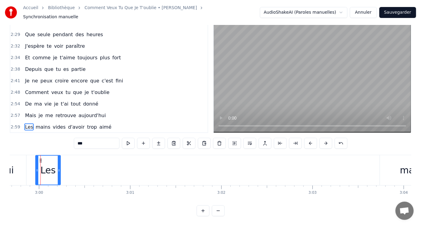
drag, startPoint x: 40, startPoint y: 155, endPoint x: 106, endPoint y: 172, distance: 67.9
click at [317, 189] on div "Comment veux tu que je t'oublie? J'ai toujours ton collier sur moi Que je cares…" at bounding box center [211, 178] width 402 height 46
copy div "Comment veux tu que je t'oublie? J'ai toujours ton collier sur moi Que je cares…"
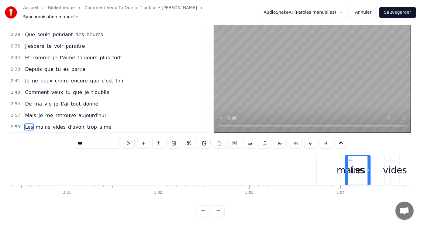
scroll to position [0, 16459]
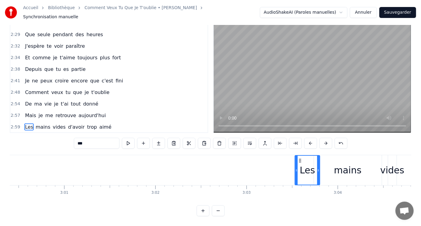
drag, startPoint x: 41, startPoint y: 155, endPoint x: 300, endPoint y: 177, distance: 260.3
click at [300, 177] on div "Les" at bounding box center [307, 170] width 24 height 29
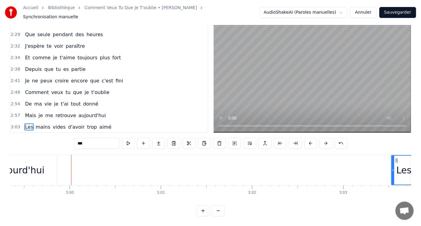
scroll to position [0, 16351]
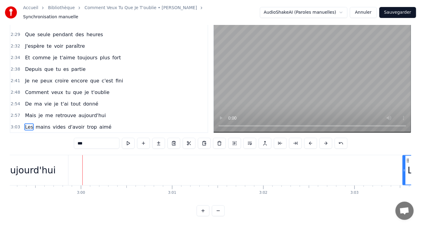
click at [26, 168] on div "aujourd'hui" at bounding box center [30, 170] width 51 height 14
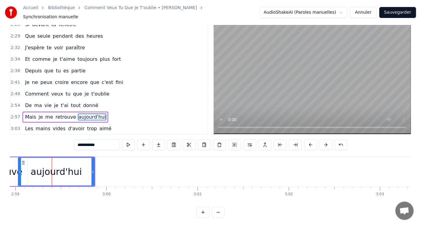
scroll to position [0, 16325]
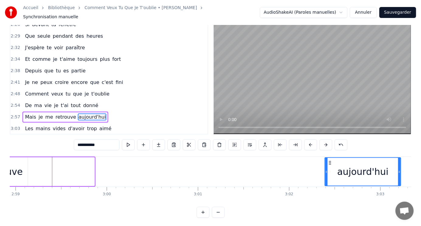
drag, startPoint x: 23, startPoint y: 159, endPoint x: 329, endPoint y: 169, distance: 306.4
click at [329, 169] on div "aujourd'hui" at bounding box center [362, 172] width 75 height 28
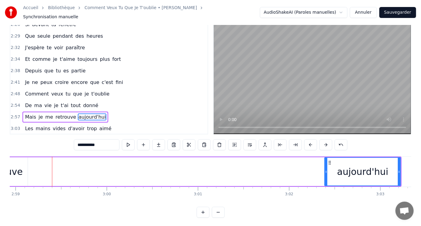
click at [18, 169] on div "retrouve" at bounding box center [3, 172] width 39 height 14
type input "********"
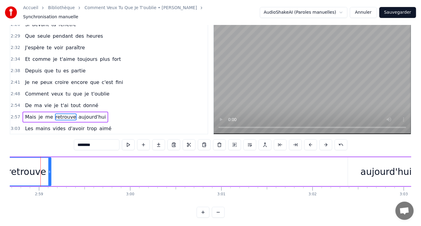
scroll to position [0, 16290]
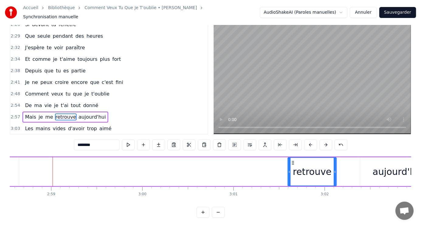
drag, startPoint x: 19, startPoint y: 159, endPoint x: 292, endPoint y: 160, distance: 272.8
click at [292, 160] on icon at bounding box center [293, 162] width 5 height 5
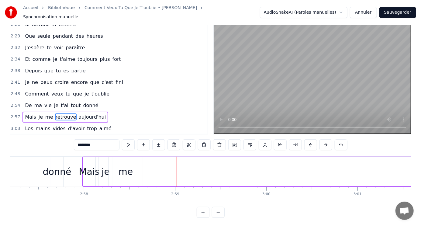
scroll to position [0, 16158]
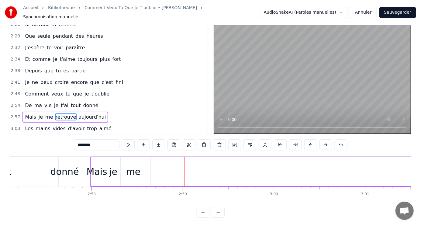
drag, startPoint x: 135, startPoint y: 168, endPoint x: 406, endPoint y: 159, distance: 271.4
click at [406, 159] on div "Mais je me retrouve aujourd'hui" at bounding box center [329, 172] width 479 height 30
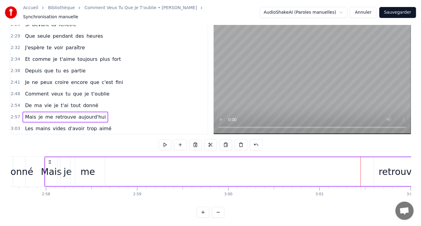
scroll to position [0, 16200]
click at [93, 170] on div "me" at bounding box center [91, 172] width 15 height 14
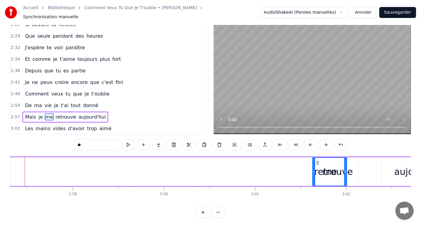
scroll to position [0, 16268]
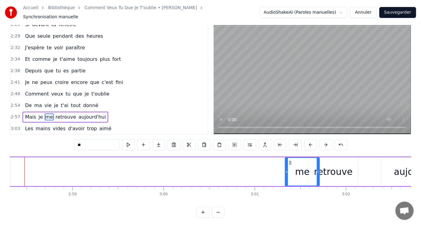
drag, startPoint x: 79, startPoint y: 159, endPoint x: 331, endPoint y: 173, distance: 253.1
click at [291, 172] on div "me" at bounding box center [303, 172] width 34 height 28
drag, startPoint x: 338, startPoint y: 170, endPoint x: 356, endPoint y: 169, distance: 18.0
click at [363, 169] on div "Mais je me retrouve aujourd'hui" at bounding box center [219, 172] width 479 height 30
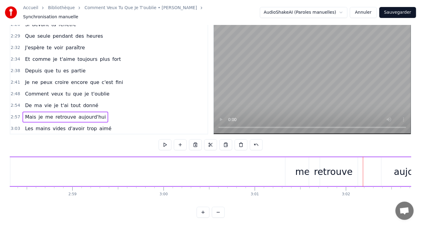
click at [328, 165] on div "retrouve" at bounding box center [333, 172] width 39 height 14
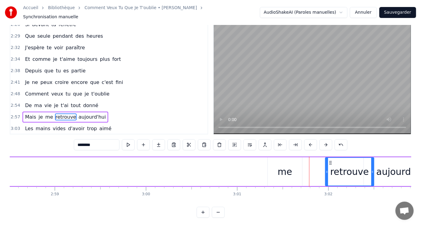
scroll to position [0, 16290]
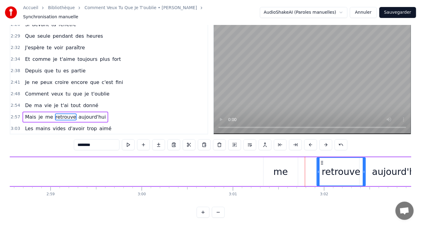
drag, startPoint x: 313, startPoint y: 160, endPoint x: 313, endPoint y: 167, distance: 7.0
click at [321, 163] on div "retrouve" at bounding box center [341, 172] width 48 height 28
click at [285, 176] on div "me" at bounding box center [281, 171] width 34 height 29
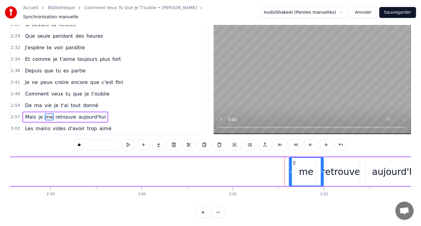
drag, startPoint x: 269, startPoint y: 160, endPoint x: 294, endPoint y: 157, distance: 25.7
click at [294, 160] on icon at bounding box center [294, 162] width 5 height 5
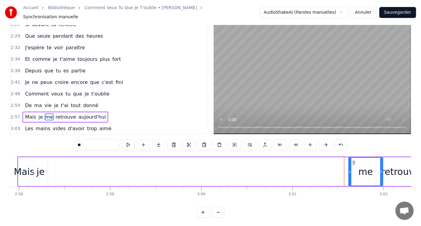
scroll to position [0, 16230]
click at [43, 172] on div "je" at bounding box center [41, 172] width 8 height 14
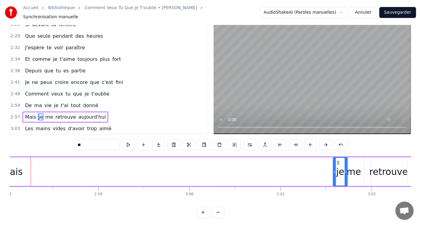
scroll to position [0, 16244]
drag, startPoint x: 39, startPoint y: 160, endPoint x: 318, endPoint y: 179, distance: 279.8
click at [331, 177] on div "je" at bounding box center [333, 172] width 14 height 28
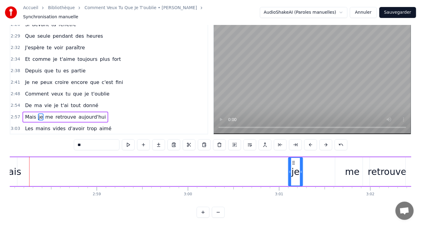
drag, startPoint x: 331, startPoint y: 159, endPoint x: 325, endPoint y: 163, distance: 7.3
click at [296, 164] on div "je" at bounding box center [296, 172] width 14 height 28
click at [352, 170] on div "me" at bounding box center [352, 172] width 15 height 14
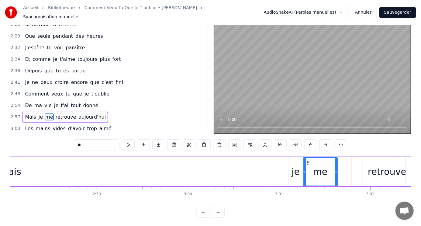
drag, startPoint x: 340, startPoint y: 161, endPoint x: 378, endPoint y: 166, distance: 38.0
click at [311, 165] on div "me" at bounding box center [321, 172] width 34 height 28
click at [393, 168] on div "retrouve" at bounding box center [387, 172] width 39 height 14
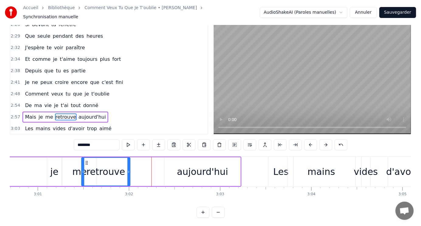
scroll to position [0, 16484]
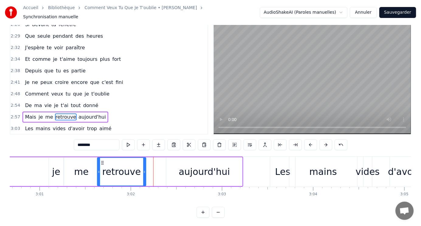
drag, startPoint x: 87, startPoint y: 159, endPoint x: 102, endPoint y: 164, distance: 15.5
click at [102, 164] on div "retrouve" at bounding box center [122, 172] width 48 height 28
click at [189, 169] on div "aujourd'hui" at bounding box center [204, 172] width 51 height 14
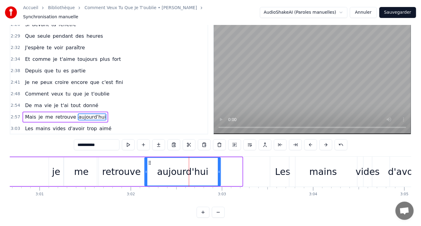
drag, startPoint x: 171, startPoint y: 160, endPoint x: 149, endPoint y: 164, distance: 22.2
click at [149, 164] on div "aujourd'hui" at bounding box center [182, 172] width 75 height 28
click at [283, 172] on div "Les" at bounding box center [282, 172] width 15 height 14
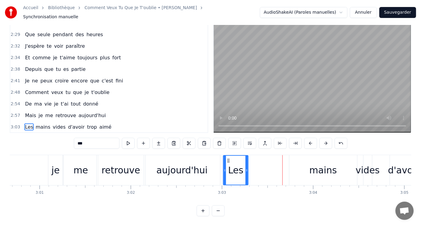
drag, startPoint x: 274, startPoint y: 154, endPoint x: 227, endPoint y: 160, distance: 47.2
click at [227, 160] on div "Les" at bounding box center [236, 170] width 24 height 29
click at [324, 168] on div "mains" at bounding box center [324, 170] width 28 height 14
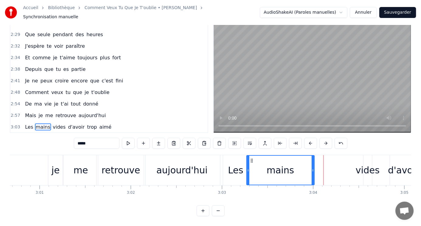
drag, startPoint x: 295, startPoint y: 154, endPoint x: 252, endPoint y: 158, distance: 43.0
click at [252, 158] on icon at bounding box center [251, 160] width 5 height 5
click at [366, 164] on div "vides" at bounding box center [368, 170] width 24 height 14
type input "*****"
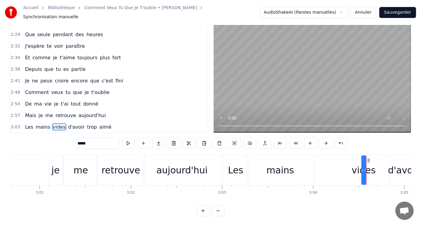
drag, startPoint x: 369, startPoint y: 157, endPoint x: 374, endPoint y: 151, distance: 7.5
click at [312, 162] on div "Les mains vides d'avoir trop aimé" at bounding box center [357, 170] width 269 height 30
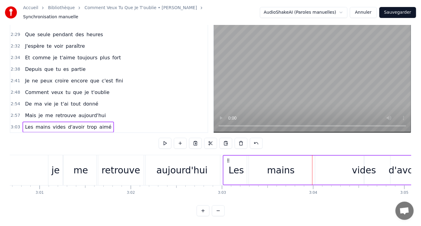
click at [368, 164] on div "vides" at bounding box center [364, 170] width 24 height 14
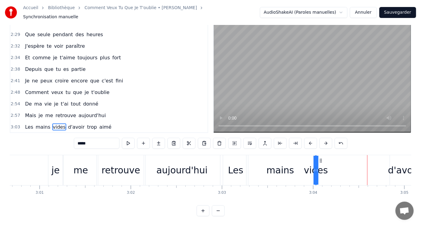
drag, startPoint x: 369, startPoint y: 156, endPoint x: 321, endPoint y: 158, distance: 47.8
click at [316, 158] on div "vides" at bounding box center [316, 170] width 0 height 29
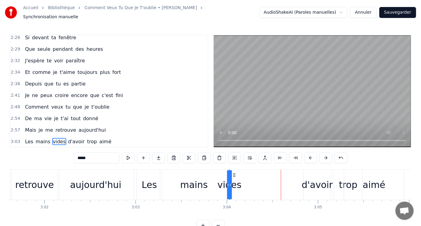
scroll to position [0, 16580]
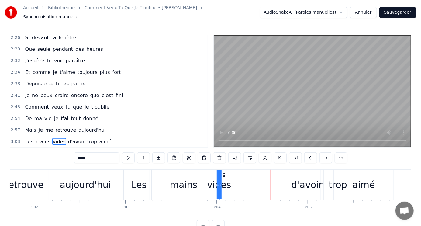
click at [315, 183] on div "d'avoir" at bounding box center [307, 185] width 31 height 14
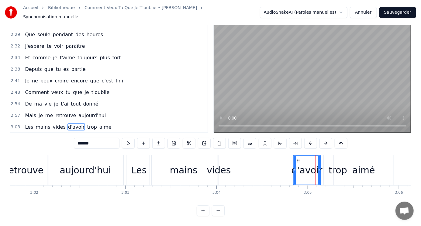
scroll to position [17, 0]
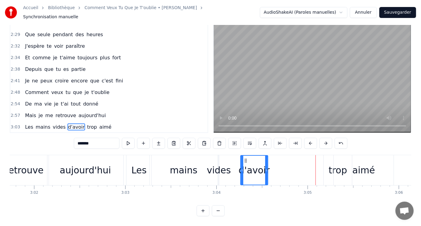
drag, startPoint x: 299, startPoint y: 155, endPoint x: 328, endPoint y: 155, distance: 28.6
click at [247, 158] on icon at bounding box center [245, 160] width 5 height 5
click at [335, 165] on div "aimé" at bounding box center [364, 170] width 60 height 30
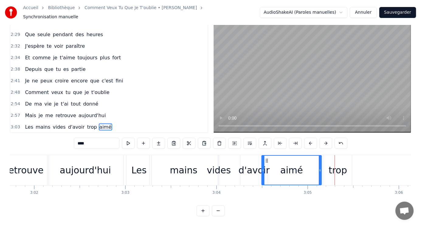
drag, startPoint x: 339, startPoint y: 156, endPoint x: 267, endPoint y: 157, distance: 72.1
click at [267, 158] on icon at bounding box center [267, 160] width 5 height 5
click at [342, 166] on div "trop" at bounding box center [338, 170] width 19 height 14
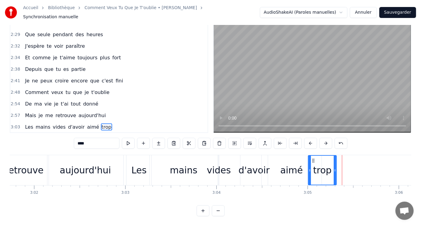
drag, startPoint x: 328, startPoint y: 156, endPoint x: 313, endPoint y: 157, distance: 15.6
click at [313, 158] on icon at bounding box center [313, 160] width 5 height 5
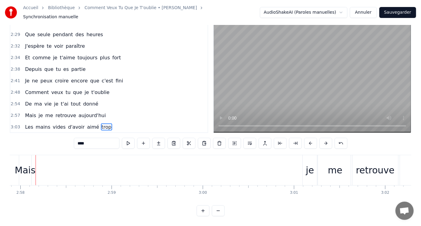
scroll to position [0, 16224]
click at [31, 166] on div "Mais" at bounding box center [30, 170] width 21 height 14
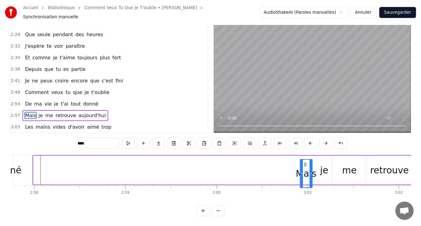
scroll to position [17, 0]
drag, startPoint x: 39, startPoint y: 160, endPoint x: 308, endPoint y: 175, distance: 269.9
click at [308, 175] on div "Mais" at bounding box center [309, 174] width 12 height 28
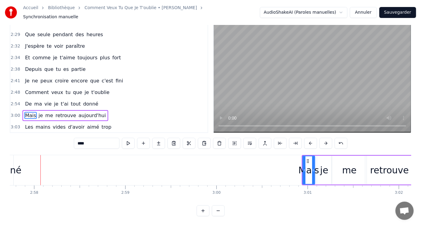
click at [326, 164] on div "je" at bounding box center [324, 170] width 8 height 14
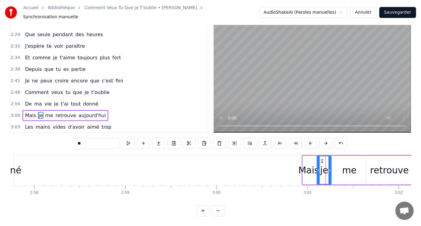
scroll to position [13, 0]
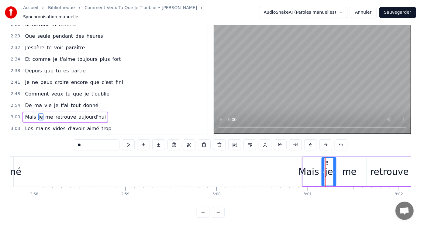
drag, startPoint x: 323, startPoint y: 159, endPoint x: 328, endPoint y: 158, distance: 4.9
click at [328, 160] on icon at bounding box center [327, 162] width 5 height 5
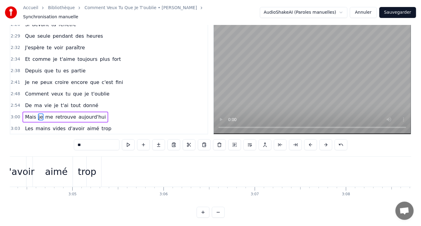
scroll to position [0, 16815]
click at [92, 172] on div "trop" at bounding box center [88, 172] width 19 height 14
type input "****"
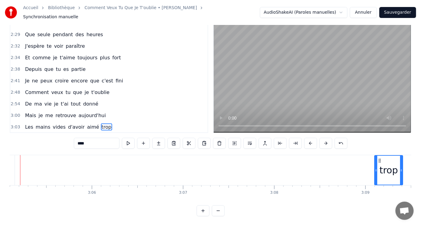
scroll to position [0, 16901]
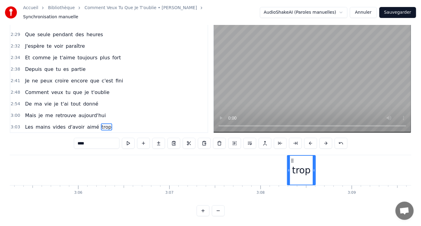
drag, startPoint x: 79, startPoint y: 155, endPoint x: 292, endPoint y: 171, distance: 214.1
click at [292, 171] on div "trop" at bounding box center [302, 170] width 28 height 29
click at [107, 121] on div "3:03 Les mains vides d'avoir aimé trop" at bounding box center [108, 127] width 197 height 12
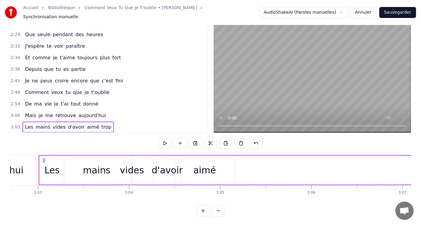
scroll to position [0, 16666]
click at [105, 122] on div "3:03 Les mains vides d'avoir aimé trop" at bounding box center [108, 127] width 197 height 12
click at [105, 121] on div "3:03 Les mains vides d'avoir aimé trop" at bounding box center [108, 127] width 197 height 12
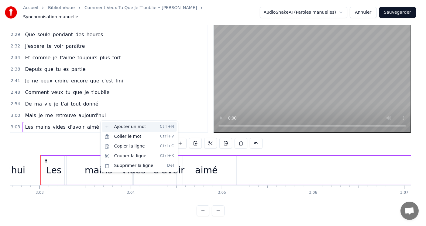
click at [129, 126] on div "Ajouter un mot Ctrl+N" at bounding box center [139, 127] width 75 height 10
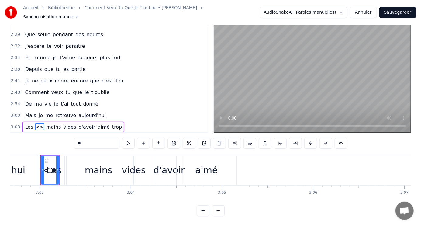
click at [97, 123] on span "aimé" at bounding box center [103, 126] width 13 height 7
type input "****"
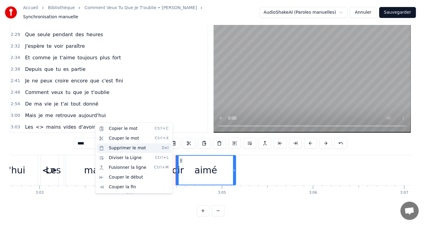
click at [115, 149] on div "Supprimer le mot Del" at bounding box center [134, 148] width 75 height 10
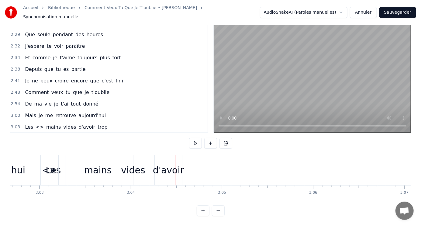
click at [97, 123] on div "Les <> mains vides d'avoir trop" at bounding box center [66, 127] width 87 height 11
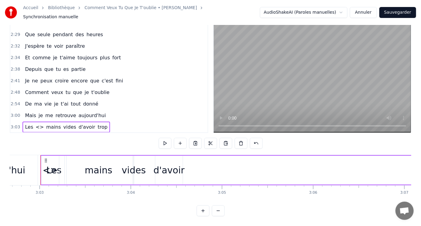
click at [99, 121] on div "3:03 Les <> mains vides d'avoir trop" at bounding box center [108, 127] width 197 height 12
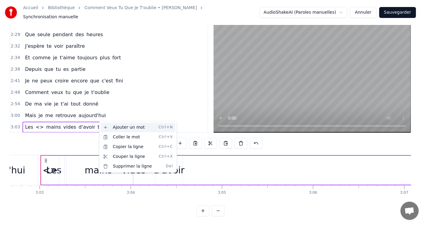
click at [116, 126] on div "Ajouter un mot Ctrl+N" at bounding box center [138, 128] width 75 height 10
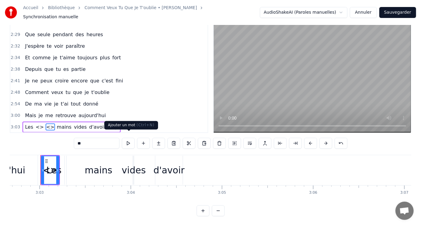
click at [146, 121] on div "3:03 Les <> <> mains vides d'avoir trop" at bounding box center [108, 127] width 197 height 12
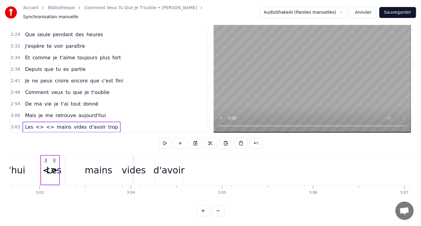
click at [46, 123] on span "<>" at bounding box center [50, 126] width 9 height 7
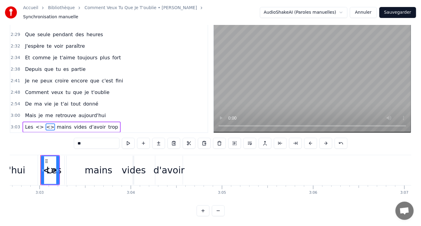
drag, startPoint x: 44, startPoint y: 120, endPoint x: 106, endPoint y: 120, distance: 61.7
click at [106, 122] on div "Les <> <> mains vides d'avoir trop" at bounding box center [72, 127] width 98 height 11
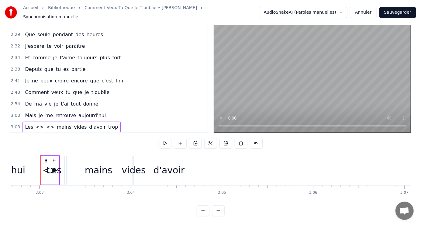
click at [47, 123] on span "<>" at bounding box center [50, 126] width 9 height 7
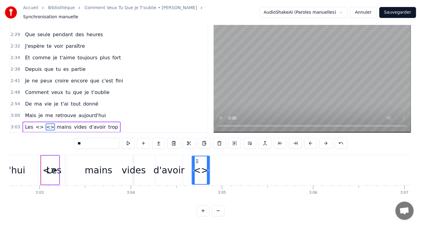
drag, startPoint x: 46, startPoint y: 155, endPoint x: 196, endPoint y: 166, distance: 150.9
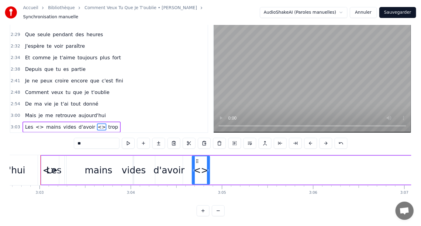
click at [38, 123] on span "<>" at bounding box center [39, 126] width 9 height 7
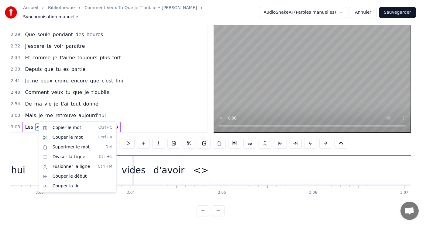
type input "***"
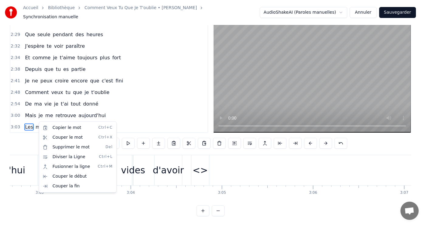
click at [148, 119] on html "Accueil Bibliothèque Comment Veux Tu Que Je T'oublie • Frédéric François Synchr…" at bounding box center [213, 105] width 426 height 241
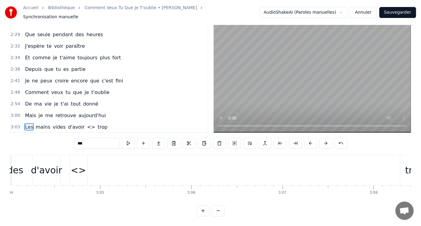
scroll to position [0, 16798]
click at [55, 161] on div "Les mains vides d'avoir <> trop" at bounding box center [164, 170] width 512 height 30
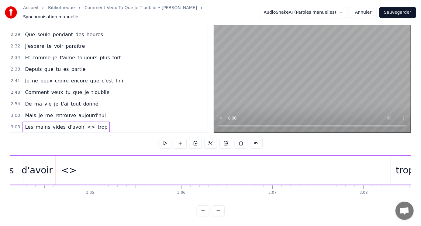
drag, startPoint x: 68, startPoint y: 163, endPoint x: 317, endPoint y: 168, distance: 248.8
click at [317, 168] on div "Les mains vides d'avoir <> trop" at bounding box center [164, 170] width 512 height 30
click at [71, 168] on div "<>" at bounding box center [68, 170] width 15 height 14
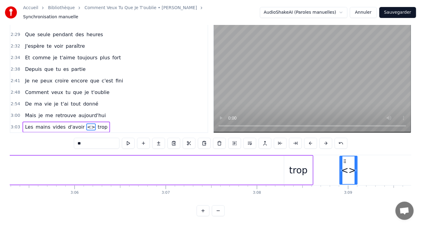
scroll to position [0, 16908]
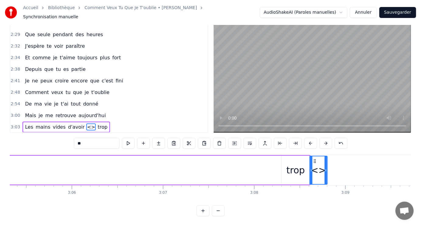
drag, startPoint x: 64, startPoint y: 154, endPoint x: 314, endPoint y: 185, distance: 251.5
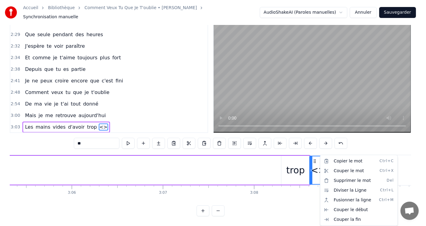
click at [317, 168] on html "Accueil Bibliothèque Comment Veux Tu Que Je T'oublie • Frédéric François Synchr…" at bounding box center [213, 105] width 426 height 241
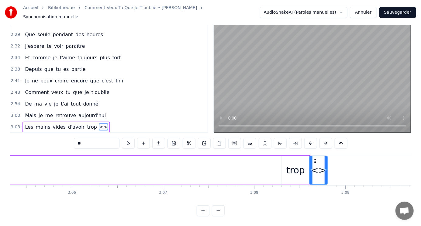
click at [99, 123] on span "<>" at bounding box center [103, 126] width 9 height 7
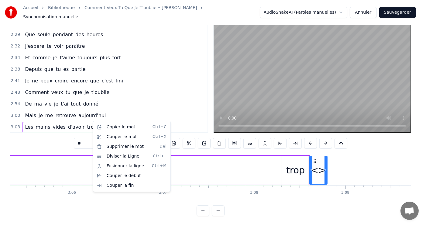
click at [92, 118] on html "Accueil Bibliothèque Comment Veux Tu Que Je T'oublie • Frédéric François Synchr…" at bounding box center [213, 105] width 426 height 241
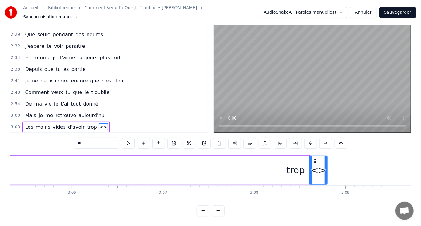
click at [99, 123] on span "<>" at bounding box center [103, 126] width 9 height 7
click at [321, 165] on div "<>" at bounding box center [318, 170] width 15 height 14
click at [320, 166] on div "<>" at bounding box center [318, 170] width 15 height 14
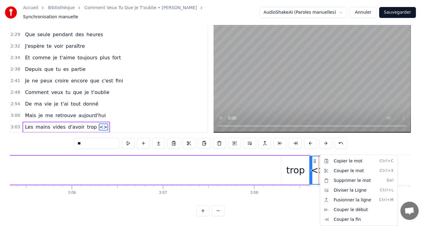
click at [319, 167] on html "Accueil Bibliothèque Comment Veux Tu Que Je T'oublie • Frédéric François Synchr…" at bounding box center [213, 105] width 426 height 241
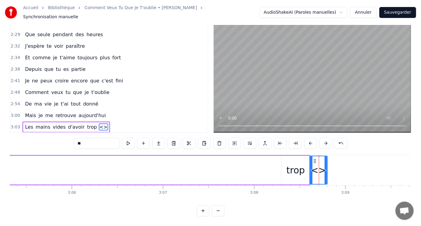
click at [99, 123] on span "<>" at bounding box center [103, 126] width 9 height 7
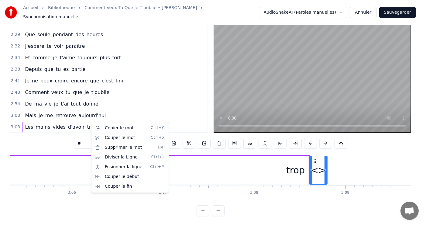
click at [92, 120] on html "Accueil Bibliothèque Comment Veux Tu Que Je T'oublie • Frédéric François Synchr…" at bounding box center [213, 105] width 426 height 241
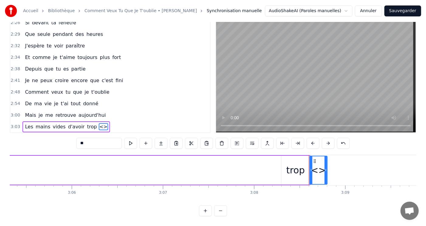
click at [99, 123] on span "<>" at bounding box center [103, 126] width 9 height 7
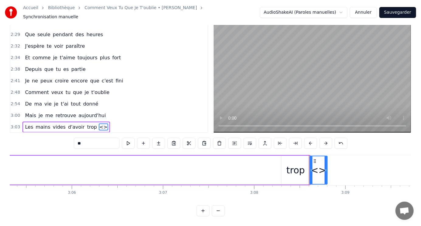
click at [99, 123] on span "<>" at bounding box center [103, 126] width 9 height 7
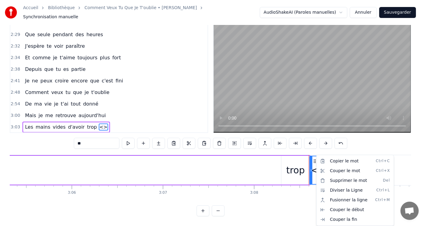
click at [316, 157] on html "Accueil Bibliothèque Comment Veux Tu Que Je T'oublie • Frédéric François Synchr…" at bounding box center [213, 105] width 426 height 241
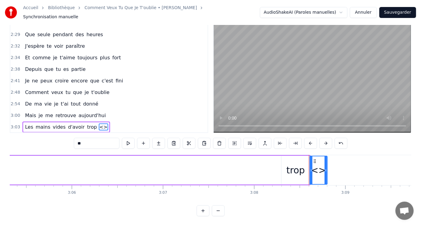
click at [316, 159] on icon at bounding box center [315, 161] width 5 height 5
click at [317, 165] on div "<>" at bounding box center [318, 170] width 15 height 14
drag, startPoint x: 322, startPoint y: 152, endPoint x: 324, endPoint y: 161, distance: 9.1
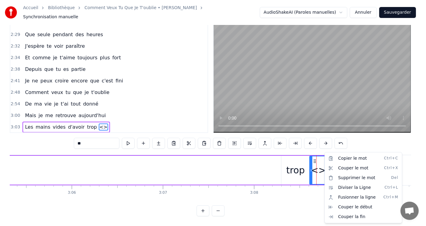
click at [151, 108] on html "Accueil Bibliothèque Comment Veux Tu Que Je T'oublie • Frédéric François Synchr…" at bounding box center [213, 105] width 426 height 241
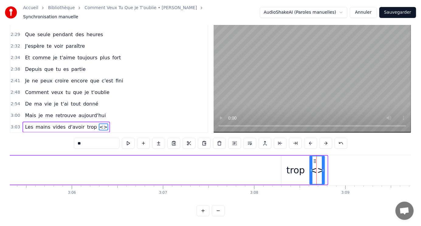
click at [322, 168] on icon at bounding box center [323, 170] width 2 height 5
click at [317, 164] on div "<>" at bounding box center [316, 170] width 15 height 14
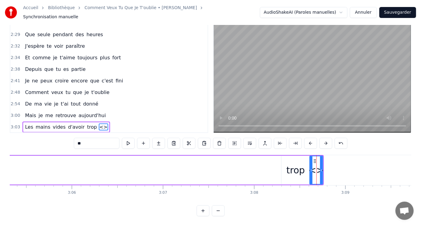
click at [317, 164] on div "<>" at bounding box center [316, 170] width 15 height 14
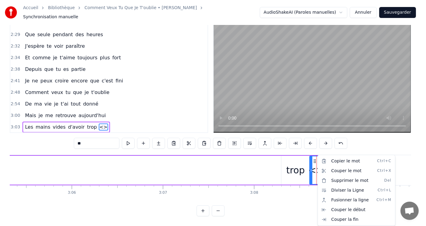
click at [317, 165] on html "Accueil Bibliothèque Comment Veux Tu Que Je T'oublie • Frédéric François Synchr…" at bounding box center [213, 105] width 426 height 241
click at [317, 165] on div at bounding box center [317, 170] width 0 height 30
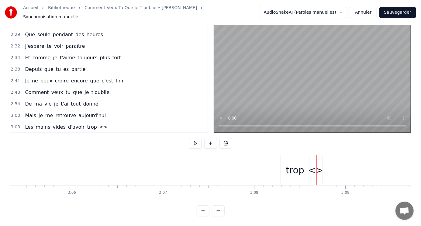
click at [316, 167] on div "<>" at bounding box center [315, 170] width 15 height 14
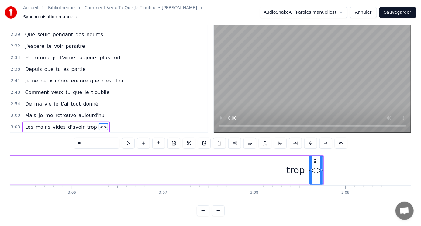
click at [316, 167] on div at bounding box center [316, 170] width 0 height 30
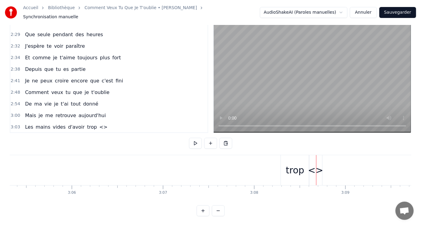
click at [316, 167] on div at bounding box center [316, 170] width 0 height 30
click at [315, 168] on div "<>" at bounding box center [315, 170] width 15 height 14
click at [316, 168] on div at bounding box center [316, 170] width 0 height 30
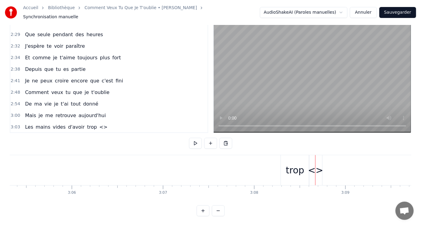
click at [315, 168] on div at bounding box center [315, 170] width 0 height 30
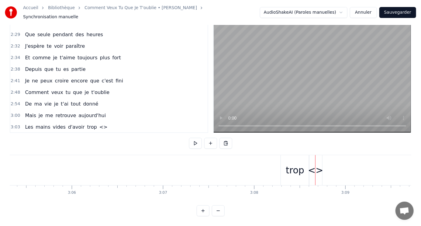
click at [315, 163] on div at bounding box center [315, 170] width 0 height 30
click at [315, 164] on div at bounding box center [315, 170] width 0 height 30
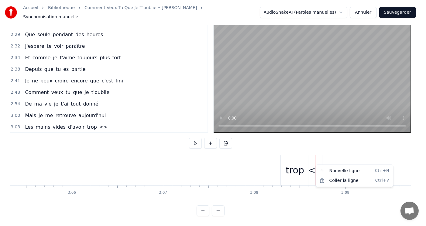
click at [315, 165] on html "Accueil Bibliothèque Comment Veux Tu Que Je T'oublie • Frédéric François Synchr…" at bounding box center [213, 105] width 426 height 241
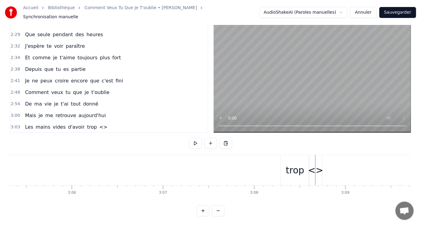
click at [315, 165] on div at bounding box center [315, 170] width 0 height 30
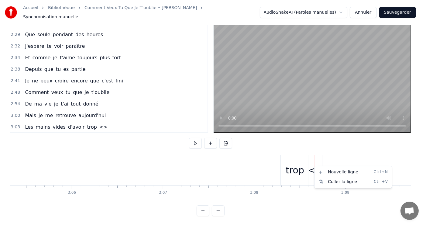
click at [315, 164] on html "Accueil Bibliothèque Comment Veux Tu Que Je T'oublie • Frédéric François Synchr…" at bounding box center [213, 105] width 426 height 241
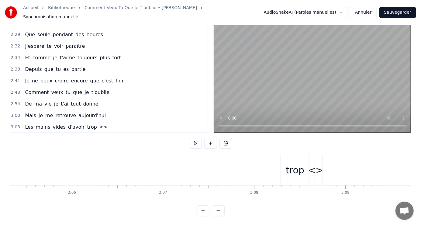
click at [315, 174] on div "<>" at bounding box center [315, 170] width 13 height 30
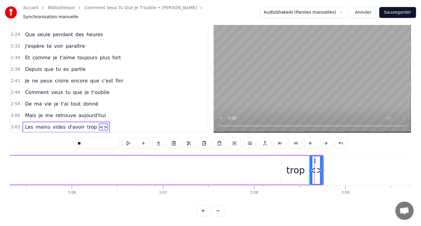
click at [80, 138] on input "**" at bounding box center [97, 143] width 46 height 11
type input "*"
type input "****"
click at [147, 121] on div "3:03 Les mains vides d'avoir trop aimé" at bounding box center [108, 127] width 197 height 12
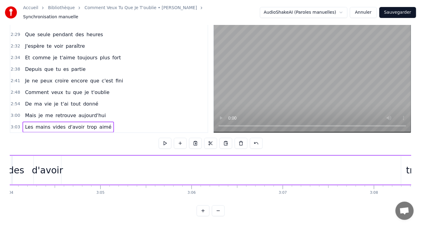
scroll to position [0, 16798]
click at [34, 165] on div "d'avoir" at bounding box center [37, 170] width 31 height 14
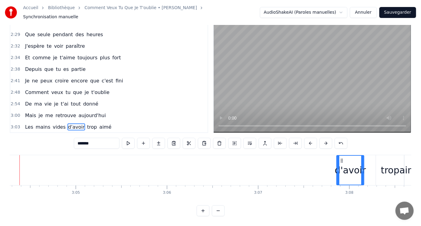
scroll to position [0, 16815]
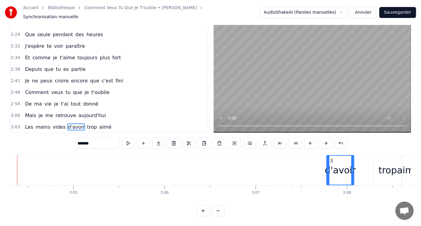
drag, startPoint x: 34, startPoint y: 155, endPoint x: 331, endPoint y: 158, distance: 297.1
click at [331, 158] on div "d'avoir" at bounding box center [340, 170] width 27 height 29
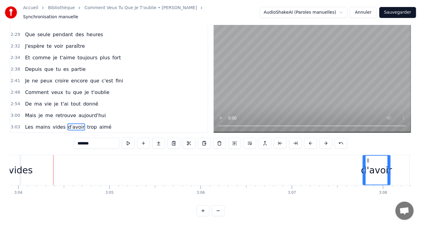
click at [17, 163] on div "vides" at bounding box center [21, 170] width 24 height 14
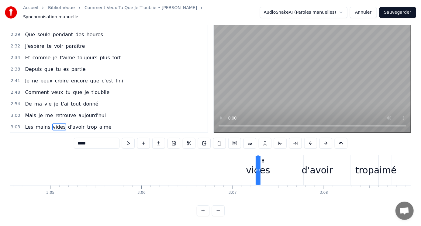
scroll to position [0, 16840]
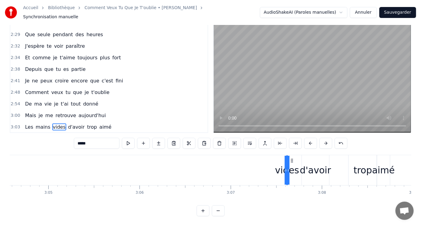
drag, startPoint x: 48, startPoint y: 154, endPoint x: 292, endPoint y: 206, distance: 248.7
click at [292, 206] on div "0:14 Comment veux tu que je t'oublie? 0:21 J'ai toujours ton collier sur moi 0:…" at bounding box center [211, 118] width 402 height 196
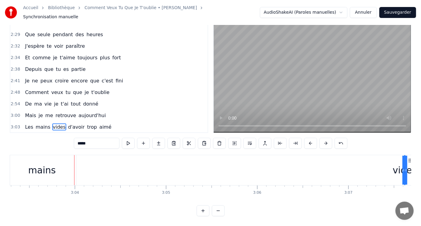
scroll to position [0, 16720]
click at [43, 166] on div "mains" at bounding box center [44, 170] width 28 height 14
type input "*****"
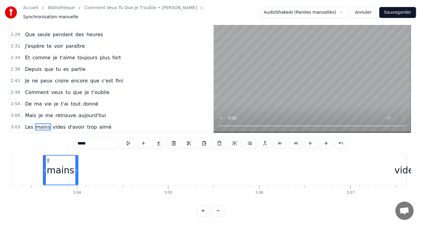
drag, startPoint x: 11, startPoint y: 158, endPoint x: 43, endPoint y: 161, distance: 33.0
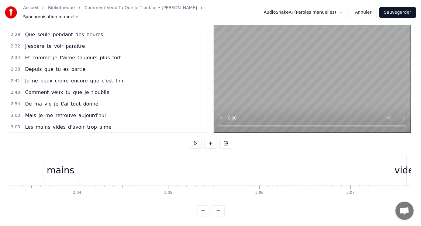
click at [55, 163] on div "mains" at bounding box center [61, 170] width 28 height 14
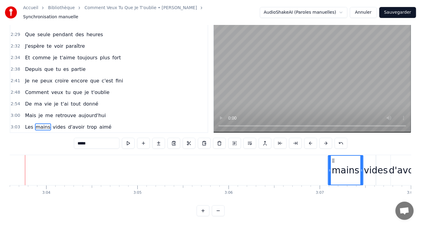
scroll to position [0, 16752]
drag, startPoint x: 49, startPoint y: 156, endPoint x: 333, endPoint y: 208, distance: 288.4
click at [332, 211] on div "0:14 Comment veux tu que je t'oublie? 0:21 J'ai toujours ton collier sur moi 0:…" at bounding box center [211, 118] width 402 height 196
click at [331, 213] on div "0:14 Comment veux tu que je t'oublie? 0:21 J'ai toujours ton collier sur moi 0:…" at bounding box center [211, 118] width 402 height 196
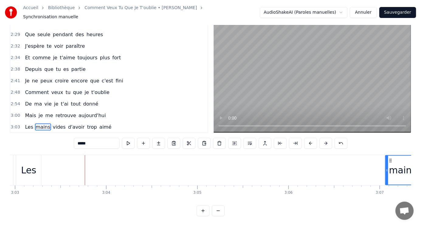
scroll to position [0, 16680]
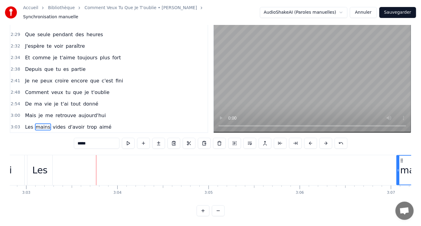
click at [39, 170] on div "Les" at bounding box center [39, 170] width 15 height 14
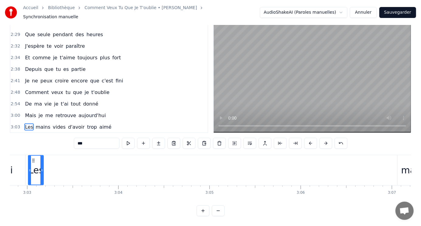
drag, startPoint x: 53, startPoint y: 163, endPoint x: 43, endPoint y: 164, distance: 9.8
click at [43, 168] on icon at bounding box center [42, 170] width 2 height 5
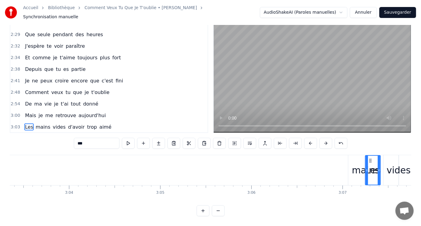
scroll to position [0, 16747]
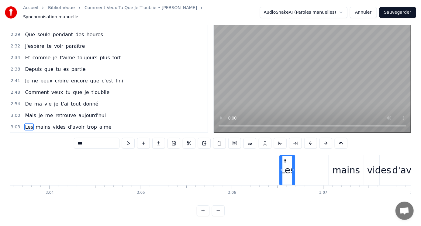
drag, startPoint x: 33, startPoint y: 156, endPoint x: 324, endPoint y: 186, distance: 292.5
click at [324, 186] on div "Comment veux tu que je t'oublie? J'ai toujours ton collier sur moi Que je cares…" at bounding box center [211, 178] width 402 height 46
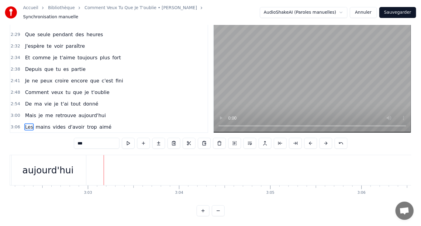
scroll to position [0, 16604]
click at [76, 165] on div "aujourd'hui" at bounding box center [62, 170] width 51 height 14
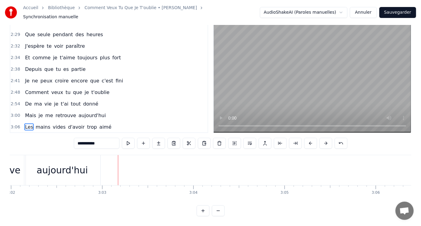
scroll to position [13, 0]
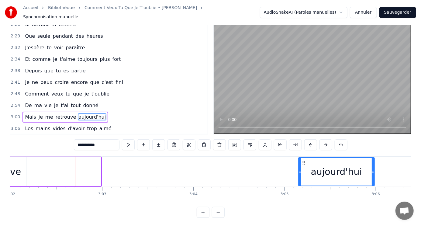
drag, startPoint x: 29, startPoint y: 160, endPoint x: 303, endPoint y: 182, distance: 274.6
click at [303, 182] on div "aujourd'hui" at bounding box center [336, 172] width 75 height 28
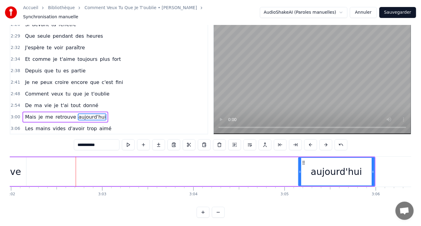
click at [16, 169] on div "retrouve" at bounding box center [1, 172] width 39 height 14
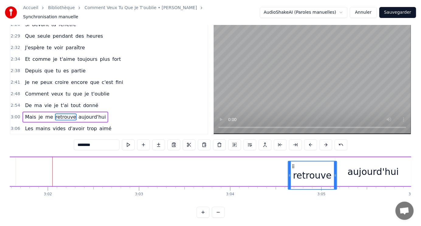
scroll to position [17, 0]
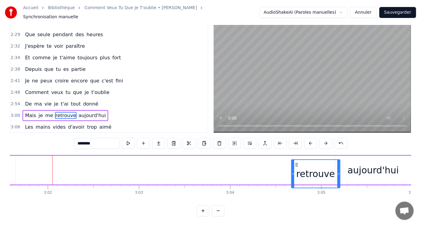
drag, startPoint x: 19, startPoint y: 158, endPoint x: 296, endPoint y: 196, distance: 279.6
click at [296, 196] on div "Comment veux tu que je t'oublie? J'ai toujours ton collier sur moi Que je cares…" at bounding box center [211, 178] width 402 height 46
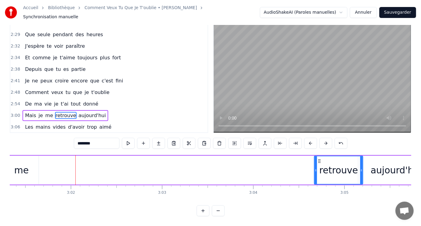
scroll to position [0, 16543]
click at [15, 169] on div "me" at bounding box center [22, 170] width 34 height 29
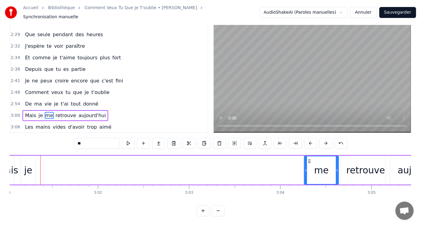
scroll to position [17, 0]
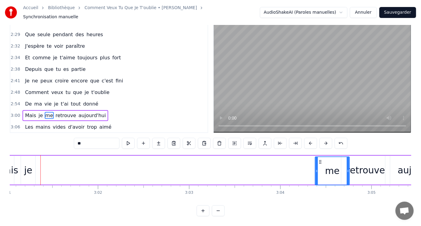
drag, startPoint x: 36, startPoint y: 157, endPoint x: 320, endPoint y: 184, distance: 285.4
click at [320, 184] on div "Comment veux tu que je t'oublie? J'ai toujours ton collier sur moi Que je cares…" at bounding box center [211, 178] width 402 height 46
click at [30, 168] on div "je" at bounding box center [28, 170] width 8 height 14
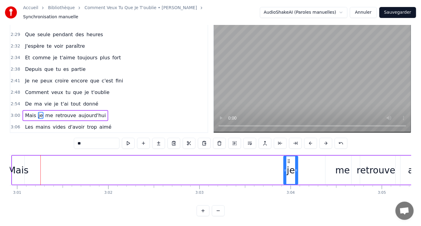
drag, startPoint x: 36, startPoint y: 157, endPoint x: 297, endPoint y: 199, distance: 264.0
click at [296, 199] on div "Comment veux tu que je t'oublie? J'ai toujours ton collier sur moi Que je cares…" at bounding box center [211, 178] width 402 height 46
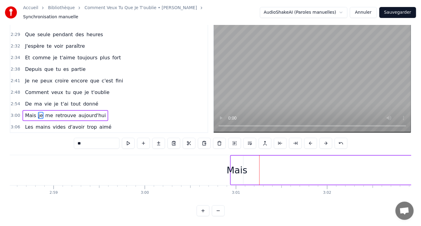
scroll to position [0, 16319]
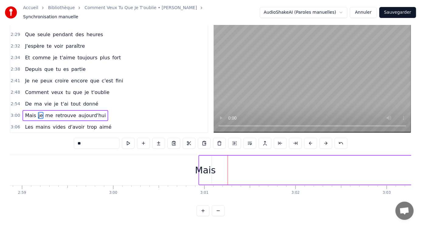
click at [208, 168] on div "Mais" at bounding box center [205, 170] width 21 height 14
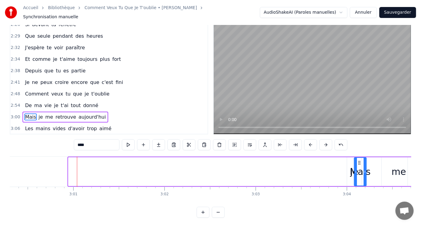
scroll to position [0, 16452]
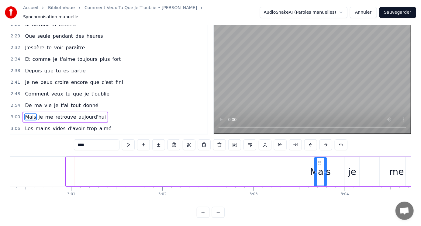
drag, startPoint x: 203, startPoint y: 159, endPoint x: 318, endPoint y: 167, distance: 115.2
click at [318, 167] on div "Mais" at bounding box center [321, 172] width 12 height 28
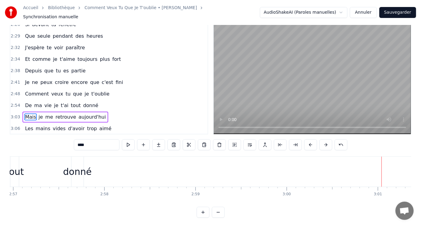
scroll to position [0, 16140]
click at [87, 169] on div "donné" at bounding box center [82, 172] width 29 height 14
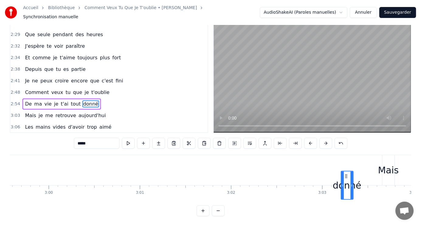
scroll to position [0, 16390]
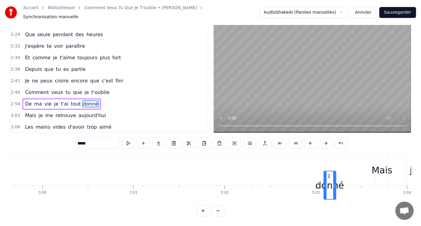
drag, startPoint x: 82, startPoint y: 169, endPoint x: 331, endPoint y: 146, distance: 250.2
click at [329, 144] on div "0:14 Comment veux tu que je t'oublie? 0:21 J'ai toujours ton collier sur moi 0:…" at bounding box center [211, 118] width 402 height 196
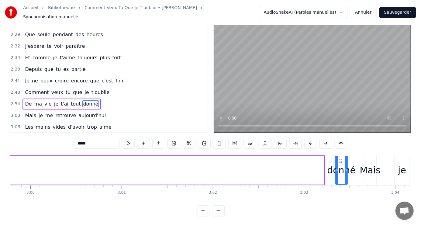
drag, startPoint x: 328, startPoint y: 154, endPoint x: 342, endPoint y: 154, distance: 14.3
click at [342, 159] on icon at bounding box center [340, 161] width 5 height 5
drag, startPoint x: 341, startPoint y: 154, endPoint x: 332, endPoint y: 154, distance: 8.8
click at [332, 159] on icon at bounding box center [333, 161] width 5 height 5
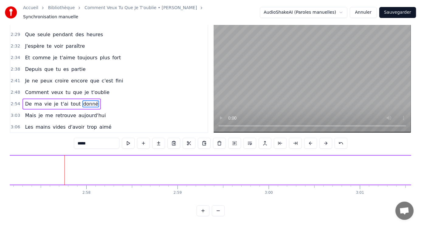
scroll to position [0, 16152]
click at [10, 190] on div "Comment veux tu que je t'oublie? J'ai toujours ton collier sur moi Que je cares…" at bounding box center [211, 178] width 402 height 46
copy div "b2172a019773"
click at [6, 206] on div "Accueil Bibliothèque Comment Veux Tu Que Je T'oublie • Frédéric François Synchr…" at bounding box center [210, 100] width 421 height 231
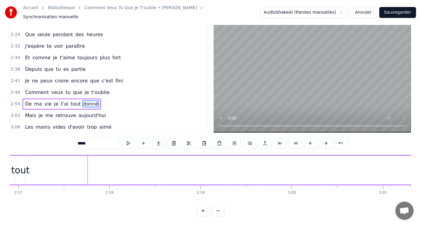
scroll to position [0, 16116]
click at [46, 164] on div "tout" at bounding box center [44, 170] width 19 height 14
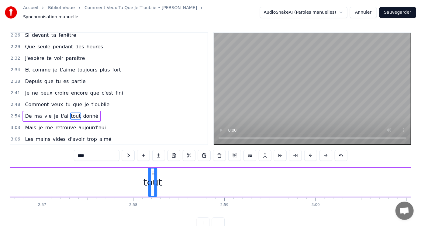
scroll to position [17, 0]
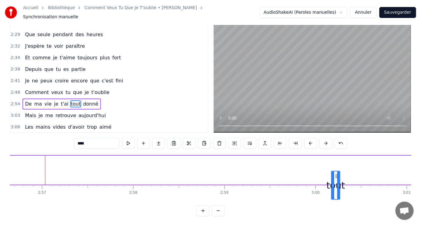
drag, startPoint x: 44, startPoint y: 172, endPoint x: 336, endPoint y: 205, distance: 293.8
click at [336, 205] on div "0:14 Comment veux tu que je t'oublie? 0:21 J'ai toujours ton collier sur moi 0:…" at bounding box center [211, 118] width 402 height 196
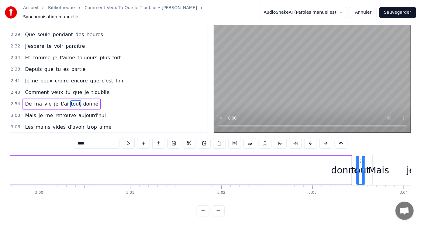
scroll to position [0, 16399]
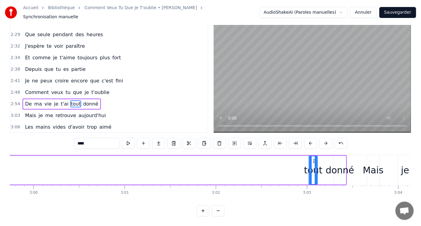
drag, startPoint x: 108, startPoint y: 157, endPoint x: 313, endPoint y: 155, distance: 205.0
click at [313, 159] on icon at bounding box center [314, 161] width 5 height 5
click at [11, 200] on div "0:14 Comment veux tu que je t'oublie? 0:21 J'ai toujours ton collier sur moi 0:…" at bounding box center [211, 118] width 402 height 196
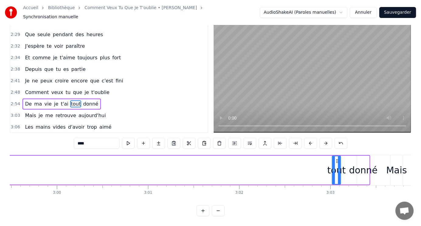
scroll to position [0, 16389]
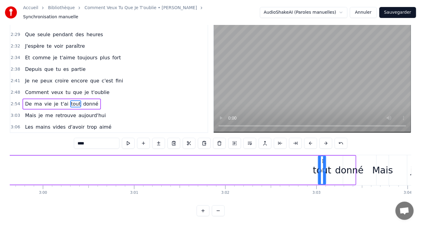
click at [324, 157] on div at bounding box center [324, 170] width 2 height 28
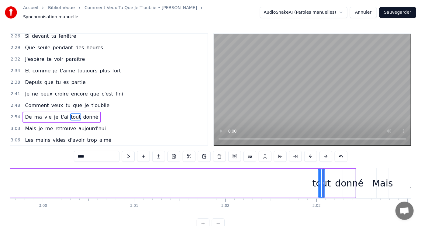
click at [322, 169] on div at bounding box center [323, 183] width 2 height 28
drag, startPoint x: 324, startPoint y: 172, endPoint x: 334, endPoint y: 168, distance: 10.2
click at [334, 169] on div at bounding box center [333, 183] width 2 height 28
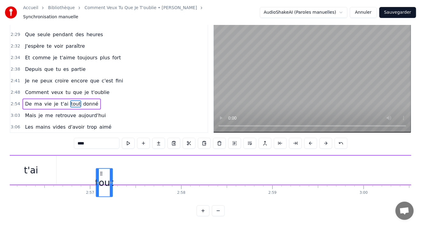
scroll to position [17, 0]
drag, startPoint x: 322, startPoint y: 171, endPoint x: 99, endPoint y: 165, distance: 223.9
click at [100, 165] on div "De ma vie je t'ai tout donné" at bounding box center [288, 170] width 778 height 30
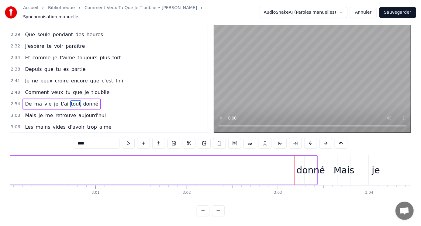
scroll to position [0, 16428]
click at [303, 163] on div "donné" at bounding box center [311, 170] width 29 height 14
type input "*****"
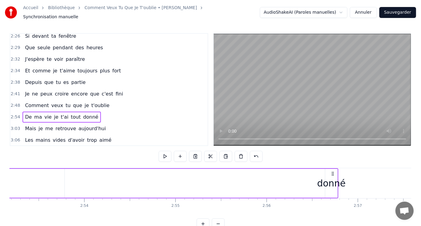
scroll to position [0, 15806]
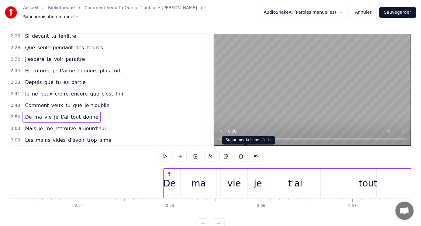
drag, startPoint x: 312, startPoint y: 172, endPoint x: 250, endPoint y: 155, distance: 64.8
click at [250, 155] on div "0:14 Comment veux tu que je t'oublie? 0:21 J'ai toujours ton collier sur moi 0:…" at bounding box center [211, 131] width 402 height 196
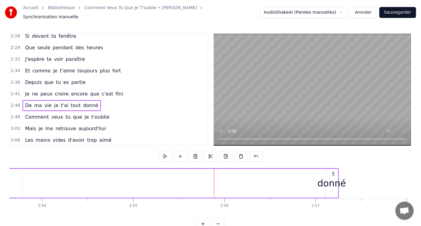
scroll to position [0, 15848]
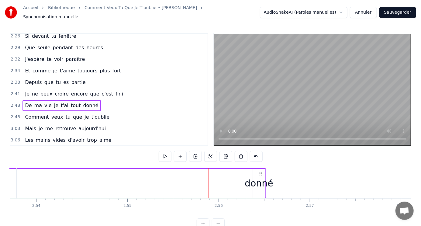
drag, startPoint x: 313, startPoint y: 171, endPoint x: 324, endPoint y: 165, distance: 13.2
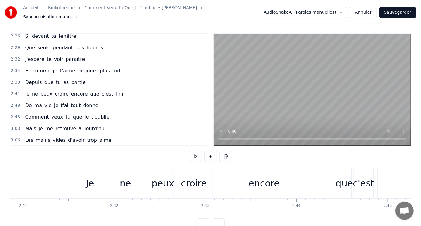
scroll to position [0, 14396]
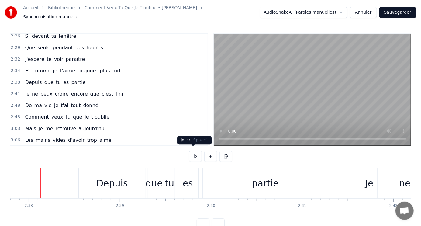
click at [192, 152] on button at bounding box center [195, 156] width 13 height 11
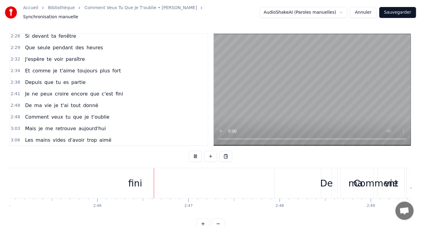
scroll to position [0, 15117]
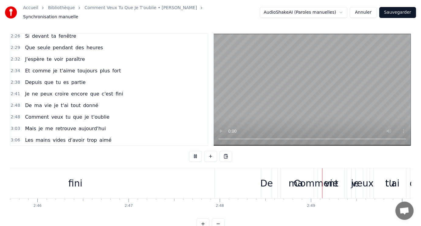
click at [192, 152] on button at bounding box center [195, 156] width 13 height 11
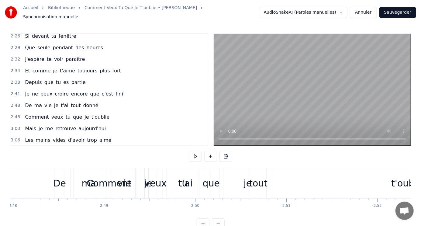
scroll to position [0, 15345]
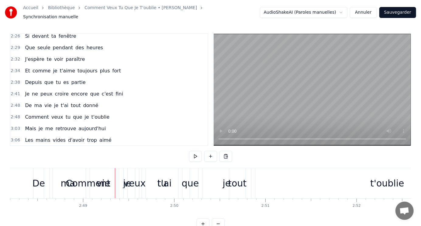
click at [231, 179] on div "je" at bounding box center [227, 183] width 49 height 30
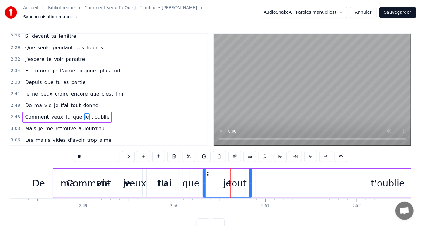
click at [236, 180] on div "je" at bounding box center [227, 183] width 48 height 28
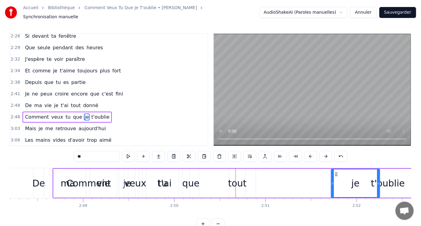
drag, startPoint x: 207, startPoint y: 171, endPoint x: 335, endPoint y: 163, distance: 128.3
click at [236, 176] on div at bounding box center [236, 183] width 0 height 30
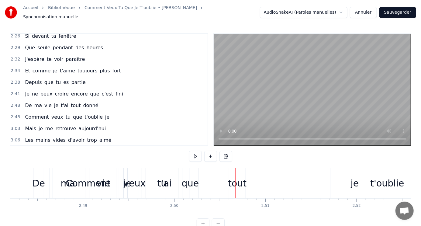
click at [237, 177] on div "Comment veux tu que t'oublie je" at bounding box center [287, 183] width 468 height 30
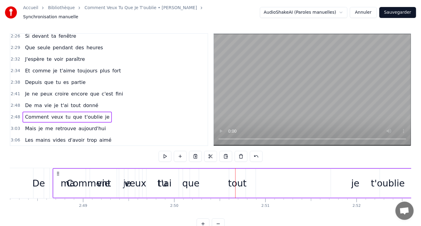
click at [240, 182] on div "Comment veux tu que t'oublie je" at bounding box center [287, 183] width 468 height 30
click at [238, 179] on div "Comment veux tu que t'oublie je" at bounding box center [287, 183] width 468 height 30
drag, startPoint x: 249, startPoint y: 165, endPoint x: 255, endPoint y: 165, distance: 5.8
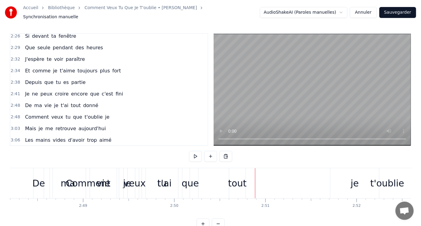
copy div "Comment veux tu que je t'oublie? J'ai toujours ton collier sur moi Que je cares…"
click at [238, 179] on div "Comment veux tu que t'oublie je" at bounding box center [287, 183] width 468 height 30
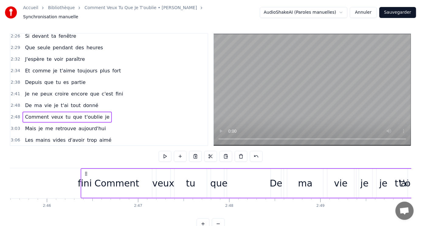
scroll to position [0, 15106]
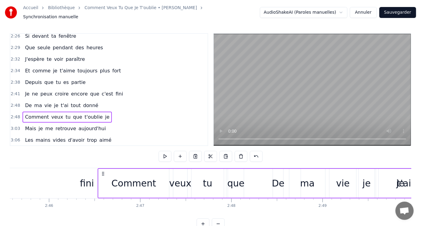
drag, startPoint x: 58, startPoint y: 171, endPoint x: 103, endPoint y: 168, distance: 45.4
click at [103, 168] on div "Comment veux tu que t'oublie je" at bounding box center [332, 183] width 468 height 30
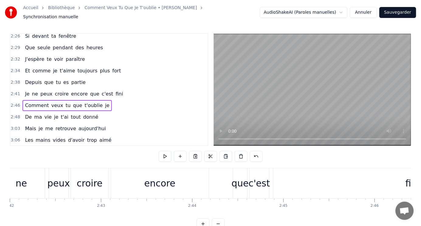
scroll to position [0, 14791]
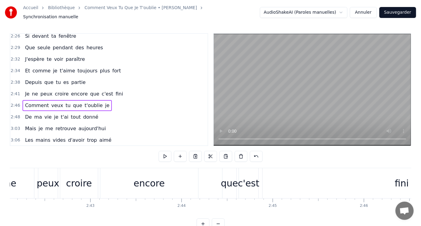
drag, startPoint x: 253, startPoint y: 181, endPoint x: 284, endPoint y: 178, distance: 31.2
click at [284, 178] on div "Je ne peux croire encore que c'est fini" at bounding box center [255, 183] width 576 height 30
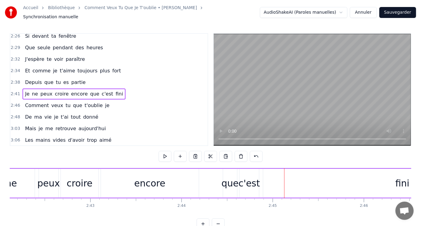
click at [255, 181] on div "c'est" at bounding box center [250, 183] width 22 height 14
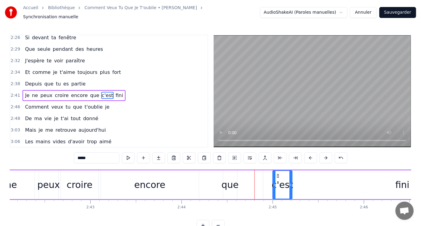
drag, startPoint x: 244, startPoint y: 172, endPoint x: 277, endPoint y: 174, distance: 33.5
click at [400, 182] on div "fini" at bounding box center [403, 185] width 14 height 14
type input "****"
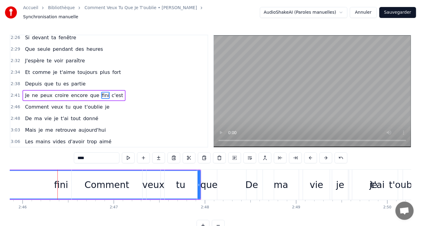
scroll to position [0, 15149]
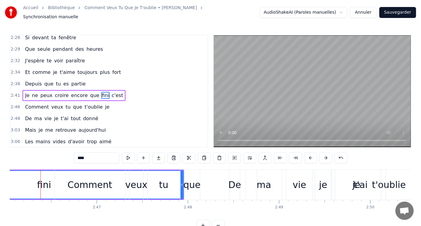
click at [46, 180] on div "fini" at bounding box center [44, 185] width 14 height 14
click at [44, 181] on div "fini" at bounding box center [44, 185] width 14 height 14
drag, startPoint x: 42, startPoint y: 182, endPoint x: 38, endPoint y: 181, distance: 3.5
click at [40, 181] on div "fini" at bounding box center [44, 185] width 14 height 14
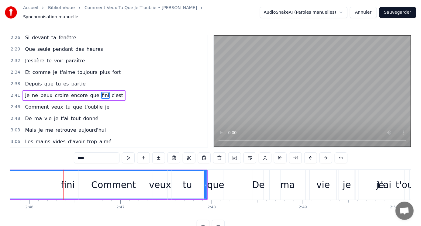
scroll to position [0, 14906]
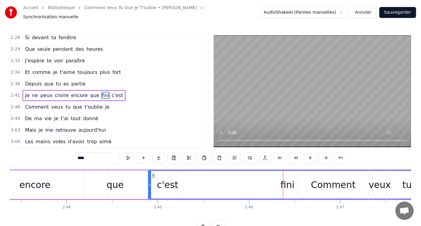
click at [291, 182] on div "fini" at bounding box center [288, 185] width 14 height 14
click at [286, 183] on div "fini" at bounding box center [288, 185] width 14 height 14
click at [153, 173] on icon at bounding box center [153, 175] width 5 height 5
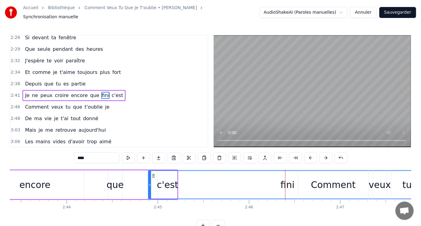
click at [285, 184] on div at bounding box center [285, 185] width 0 height 30
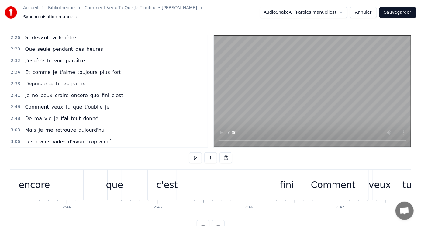
click at [285, 180] on div at bounding box center [285, 185] width 0 height 30
click at [287, 183] on div "fini" at bounding box center [287, 185] width 14 height 14
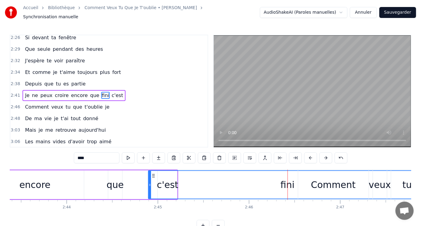
click at [288, 183] on div at bounding box center [288, 185] width 0 height 30
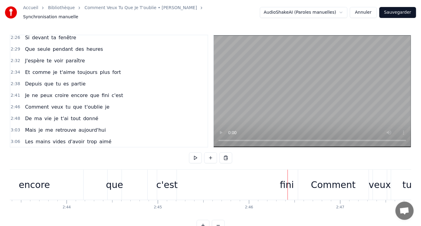
click at [288, 182] on div "fini" at bounding box center [287, 185] width 14 height 14
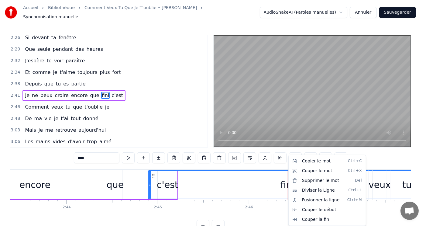
click at [286, 183] on html "Accueil Bibliothèque Comment Veux Tu Que Je T'oublie • Frédéric François Synchr…" at bounding box center [213, 120] width 426 height 241
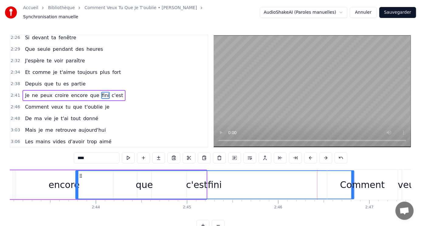
scroll to position [0, 14875]
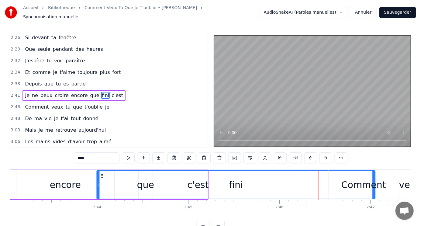
drag, startPoint x: 153, startPoint y: 173, endPoint x: 102, endPoint y: 174, distance: 51.1
click at [102, 174] on icon at bounding box center [102, 175] width 5 height 5
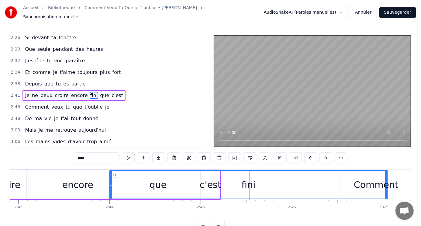
scroll to position [0, 14862]
drag, startPoint x: 163, startPoint y: 185, endPoint x: 158, endPoint y: 185, distance: 5.8
click at [158, 185] on div "fini" at bounding box center [249, 185] width 278 height 28
click at [221, 176] on div "fini" at bounding box center [249, 185] width 278 height 28
click at [162, 185] on div "fini" at bounding box center [249, 185] width 278 height 28
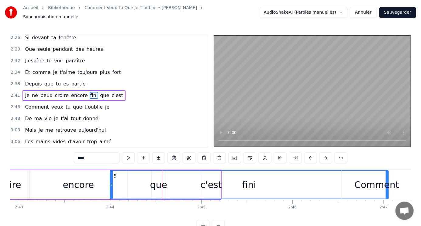
click at [162, 181] on div "fini" at bounding box center [249, 185] width 278 height 28
click at [128, 173] on div "fini" at bounding box center [249, 185] width 278 height 28
click at [208, 184] on div "fini" at bounding box center [249, 185] width 278 height 28
click at [196, 178] on div "fini" at bounding box center [249, 185] width 278 height 28
click at [141, 176] on div "fini" at bounding box center [249, 185] width 278 height 28
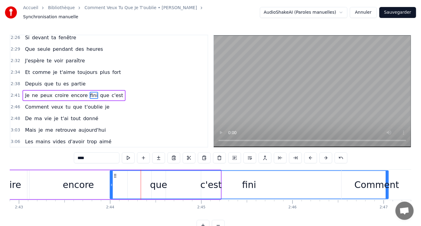
click at [143, 175] on div "fini" at bounding box center [249, 185] width 278 height 28
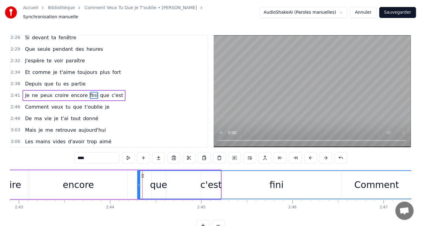
drag, startPoint x: 115, startPoint y: 173, endPoint x: 143, endPoint y: 177, distance: 28.3
click at [143, 177] on div "fini" at bounding box center [277, 185] width 278 height 28
click at [275, 185] on div "fini" at bounding box center [277, 185] width 14 height 14
click at [275, 179] on div "fini" at bounding box center [277, 185] width 14 height 14
click at [276, 180] on div "fini" at bounding box center [277, 185] width 14 height 14
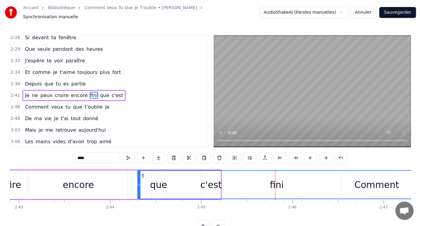
click at [275, 181] on div "fini" at bounding box center [277, 185] width 14 height 14
click at [276, 179] on div "fini" at bounding box center [277, 185] width 14 height 14
drag, startPoint x: 221, startPoint y: 174, endPoint x: 213, endPoint y: 178, distance: 9.0
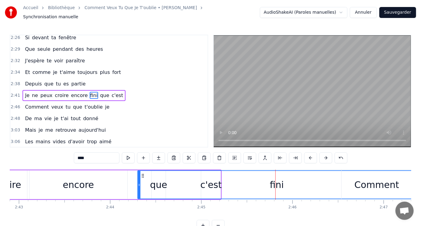
click at [217, 179] on div "fini" at bounding box center [277, 185] width 278 height 28
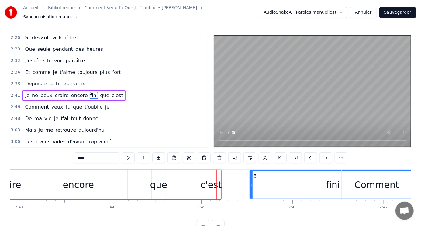
drag, startPoint x: 139, startPoint y: 172, endPoint x: 251, endPoint y: 174, distance: 112.2
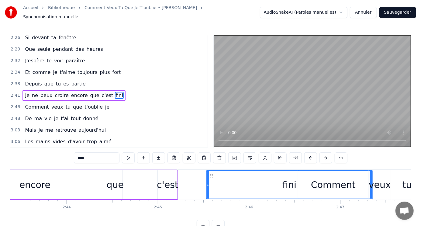
scroll to position [0, 14927]
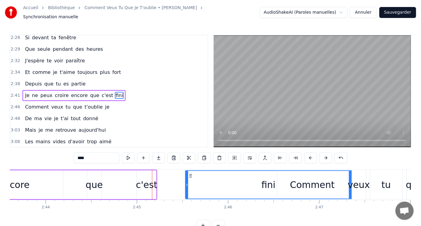
click at [269, 183] on div "fini" at bounding box center [269, 185] width 14 height 14
drag, startPoint x: 357, startPoint y: 179, endPoint x: 366, endPoint y: 177, distance: 9.5
click at [366, 178] on div "veux" at bounding box center [359, 185] width 22 height 14
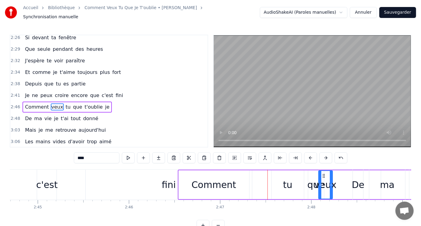
scroll to position [0, 15027]
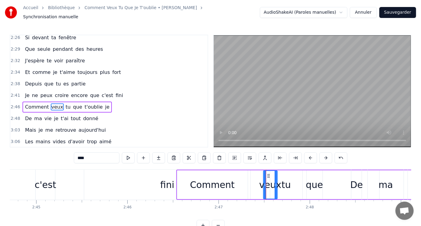
drag, startPoint x: 356, startPoint y: 172, endPoint x: 267, endPoint y: 172, distance: 89.1
click at [267, 173] on icon at bounding box center [268, 175] width 5 height 5
click at [222, 182] on div "Comment" at bounding box center [212, 185] width 45 height 14
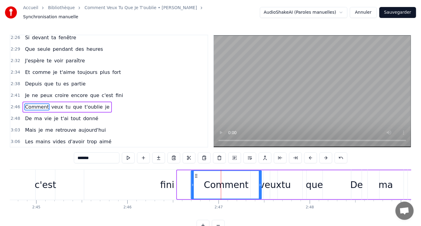
drag, startPoint x: 182, startPoint y: 174, endPoint x: 196, endPoint y: 174, distance: 14.0
click at [196, 174] on icon at bounding box center [196, 175] width 5 height 5
click at [173, 181] on div "fini" at bounding box center [167, 185] width 14 height 14
type input "****"
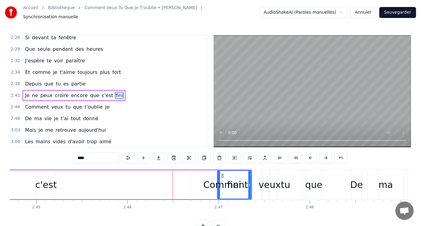
drag, startPoint x: 86, startPoint y: 182, endPoint x: 218, endPoint y: 189, distance: 132.8
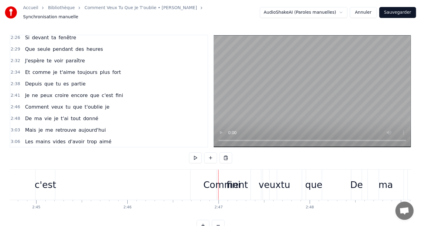
click at [238, 184] on div "Comment" at bounding box center [225, 185] width 45 height 14
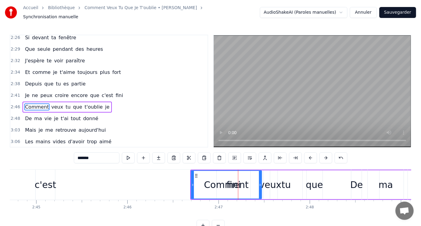
click at [234, 182] on div "Comment" at bounding box center [226, 185] width 45 height 14
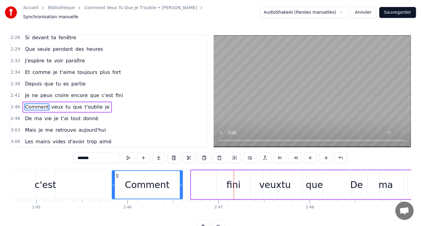
drag, startPoint x: 196, startPoint y: 173, endPoint x: 117, endPoint y: 169, distance: 79.2
click at [117, 171] on div "Comment" at bounding box center [148, 185] width 70 height 28
click at [230, 179] on div "Comment veux tu que t'oublie je" at bounding box center [307, 185] width 393 height 30
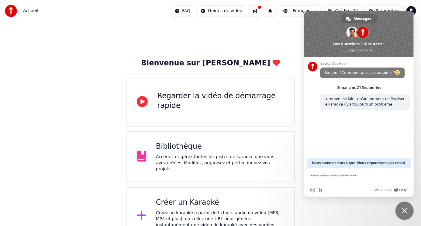
click at [174, 150] on div "Bibliothèque" at bounding box center [220, 147] width 129 height 10
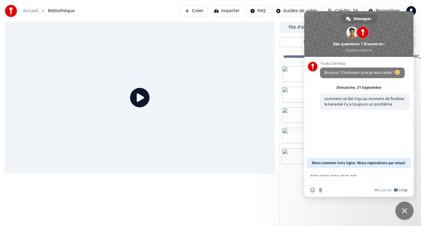
click at [418, 17] on div "Accueil Bibliothèque Créer Importer FAQ Guides de vidéo Crédits 74 Paramètres" at bounding box center [210, 11] width 421 height 22
click at [333, 200] on div "Comment Veux Tu Que Je T'oublie [PERSON_NAME] [PERSON_NAME] sucré salé [PERSON_…" at bounding box center [348, 148] width 136 height 169
drag, startPoint x: 380, startPoint y: 15, endPoint x: 360, endPoint y: 126, distance: 113.0
click at [320, 138] on div "Messages [PERSON_NAME] Des questions ? Discutons ! Support absent Youka Desktop…" at bounding box center [358, 104] width 109 height 186
click at [377, 177] on textarea "Entrez votre message..." at bounding box center [353, 175] width 84 height 5
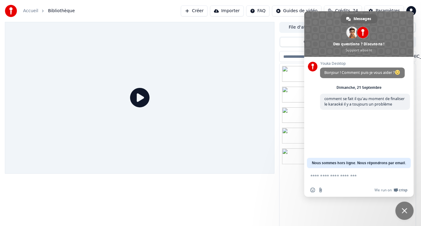
drag, startPoint x: 317, startPoint y: 196, endPoint x: 312, endPoint y: 200, distance: 5.7
click at [315, 197] on body "Accueil Bibliothèque Créer Importer FAQ Guides de vidéo Crédits 74 Paramètres F…" at bounding box center [210, 113] width 421 height 226
drag, startPoint x: 311, startPoint y: 203, endPoint x: 295, endPoint y: 194, distance: 18.8
click at [309, 202] on div "Comment Veux Tu Que Je T'oublie [PERSON_NAME] [PERSON_NAME] sucré salé [PERSON_…" at bounding box center [348, 148] width 136 height 169
click at [297, 190] on div "Comment Veux Tu Que Je T'oublie [PERSON_NAME] [PERSON_NAME] sucré salé [PERSON_…" at bounding box center [348, 148] width 136 height 169
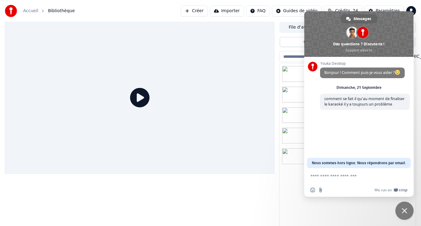
drag, startPoint x: 297, startPoint y: 193, endPoint x: 292, endPoint y: 193, distance: 5.2
click at [296, 195] on div "Comment Veux Tu Que Je T'oublie [PERSON_NAME] [PERSON_NAME] sucré salé [PERSON_…" at bounding box center [348, 148] width 136 height 169
drag, startPoint x: 292, startPoint y: 193, endPoint x: 286, endPoint y: 188, distance: 8.0
click at [290, 191] on div "Comment Veux Tu Que Je T'oublie [PERSON_NAME] [PERSON_NAME] sucré salé [PERSON_…" at bounding box center [348, 148] width 136 height 169
click at [285, 190] on div "Comment Veux Tu Que Je T'oublie [PERSON_NAME] [PERSON_NAME] sucré salé [PERSON_…" at bounding box center [348, 148] width 136 height 169
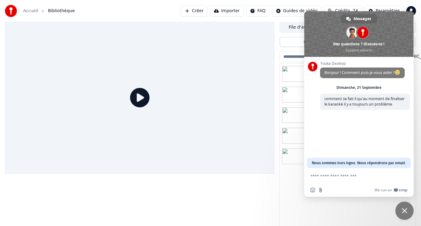
click at [278, 183] on div "File d'attente Travaux Bibliothèque Chansons Playlists Trier Comment Veux Tu Qu…" at bounding box center [210, 127] width 421 height 211
copy div "Comment Veux Tu Que Je T'oublie [PERSON_NAME] [PERSON_NAME] sucré salé [PERSON_…"
click at [410, 12] on span at bounding box center [358, 34] width 109 height 46
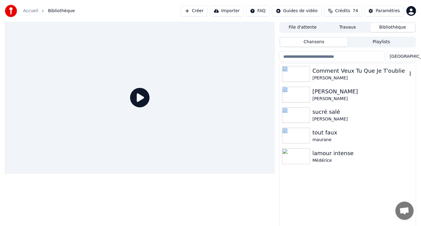
click at [352, 71] on div "Comment Veux Tu Que Je T'oublie" at bounding box center [360, 71] width 95 height 9
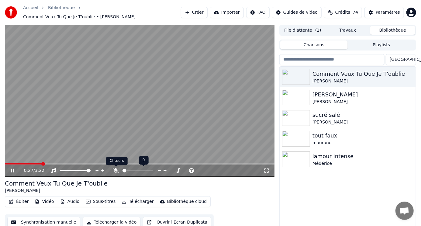
click at [114, 169] on icon at bounding box center [116, 170] width 6 height 5
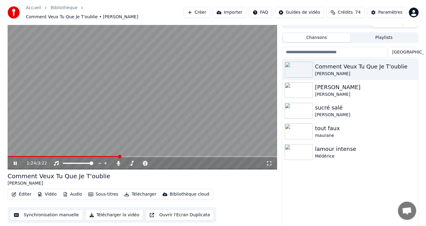
scroll to position [10, 0]
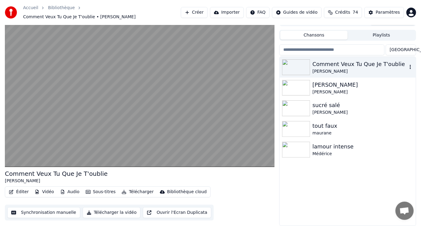
click at [411, 67] on icon "button" at bounding box center [411, 66] width 6 height 5
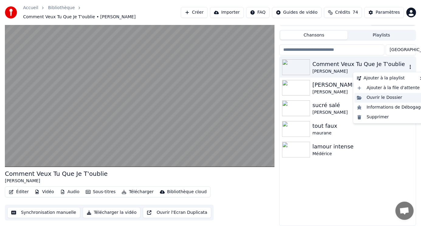
click at [381, 98] on div "Ouvrir le Dossier" at bounding box center [390, 98] width 71 height 10
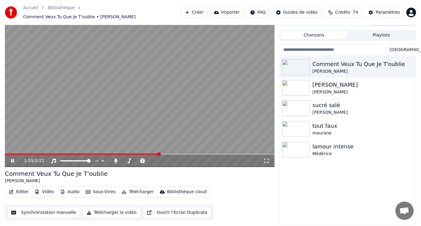
click at [232, 11] on button "Importer" at bounding box center [227, 12] width 34 height 11
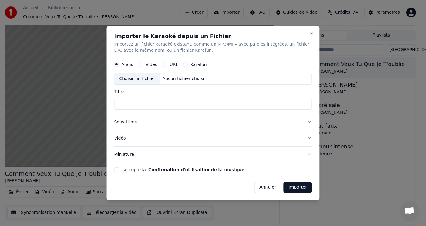
click at [140, 64] on button "Vidéo" at bounding box center [140, 64] width 5 height 5
click at [154, 103] on input "Titre" at bounding box center [213, 104] width 198 height 11
type input "**********"
click at [117, 169] on button "J'accepte la Confirmation d'utilisation de la musique" at bounding box center [116, 169] width 5 height 5
click at [296, 188] on button "Importer" at bounding box center [298, 187] width 28 height 11
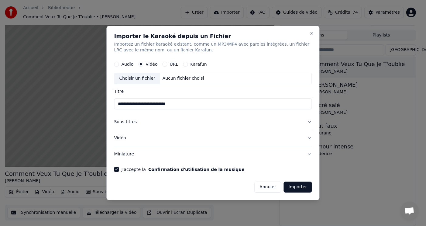
click at [309, 138] on button "Vidéo" at bounding box center [213, 138] width 198 height 16
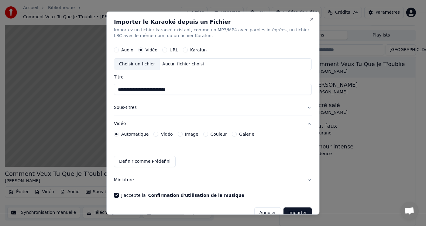
click at [309, 138] on div "**********" at bounding box center [213, 112] width 213 height 203
click at [306, 124] on button "Vidéo" at bounding box center [213, 124] width 198 height 16
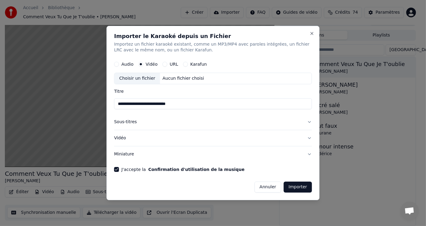
click at [296, 187] on button "Importer" at bounding box center [298, 187] width 28 height 11
click at [297, 188] on button "Importer" at bounding box center [298, 187] width 28 height 11
click at [312, 32] on button "Close" at bounding box center [312, 33] width 5 height 5
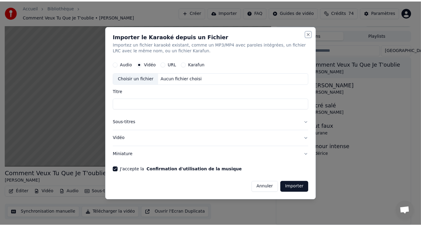
scroll to position [6, 0]
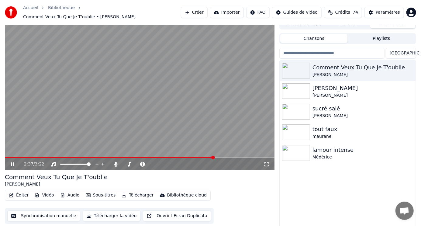
click at [213, 157] on span at bounding box center [109, 157] width 209 height 1
click at [12, 163] on icon at bounding box center [17, 164] width 14 height 5
click at [12, 163] on icon at bounding box center [13, 164] width 4 height 4
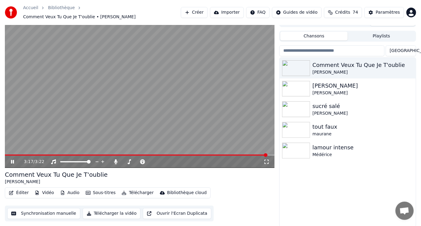
scroll to position [10, 0]
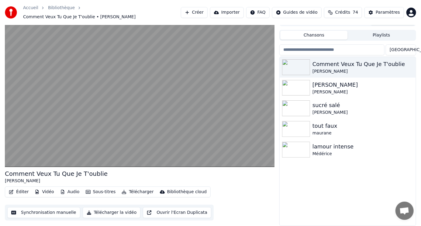
click at [104, 213] on button "Télécharger la vidéo" at bounding box center [112, 212] width 58 height 11
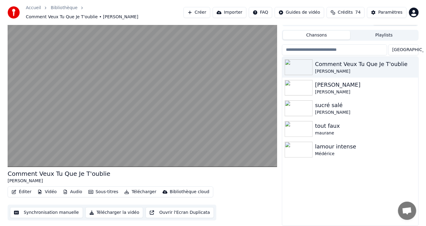
scroll to position [5, 0]
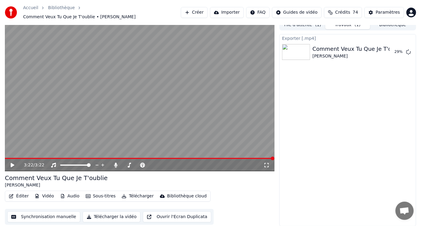
click at [221, 12] on button "Importer" at bounding box center [227, 12] width 34 height 11
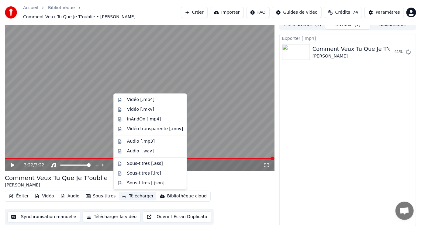
click at [131, 197] on button "Télécharger" at bounding box center [137, 196] width 37 height 9
click at [148, 99] on div "Vidéo [.mp4]" at bounding box center [140, 100] width 27 height 6
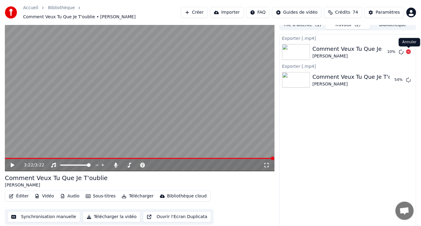
click at [410, 51] on icon at bounding box center [408, 51] width 5 height 5
click at [394, 77] on button "Afficher" at bounding box center [390, 80] width 27 height 11
click at [377, 130] on div "Exporter [.mp4] Comment Veux Tu Que Je T'oublie [PERSON_NAME] [.mp4] Comment Ve…" at bounding box center [347, 130] width 137 height 192
click at [408, 51] on icon at bounding box center [408, 51] width 5 height 5
click at [408, 52] on icon at bounding box center [408, 51] width 5 height 5
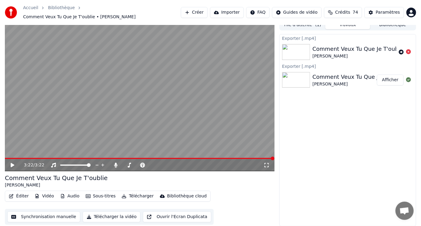
click at [408, 52] on icon at bounding box center [408, 51] width 5 height 5
click at [140, 158] on span at bounding box center [140, 158] width 270 height 1
click at [13, 165] on icon at bounding box center [13, 165] width 4 height 4
click at [117, 218] on button "Télécharger la vidéo" at bounding box center [112, 216] width 58 height 11
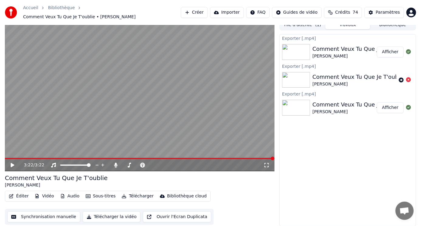
click at [395, 51] on button "Afficher" at bounding box center [390, 52] width 27 height 11
